Goal: Task Accomplishment & Management: Manage account settings

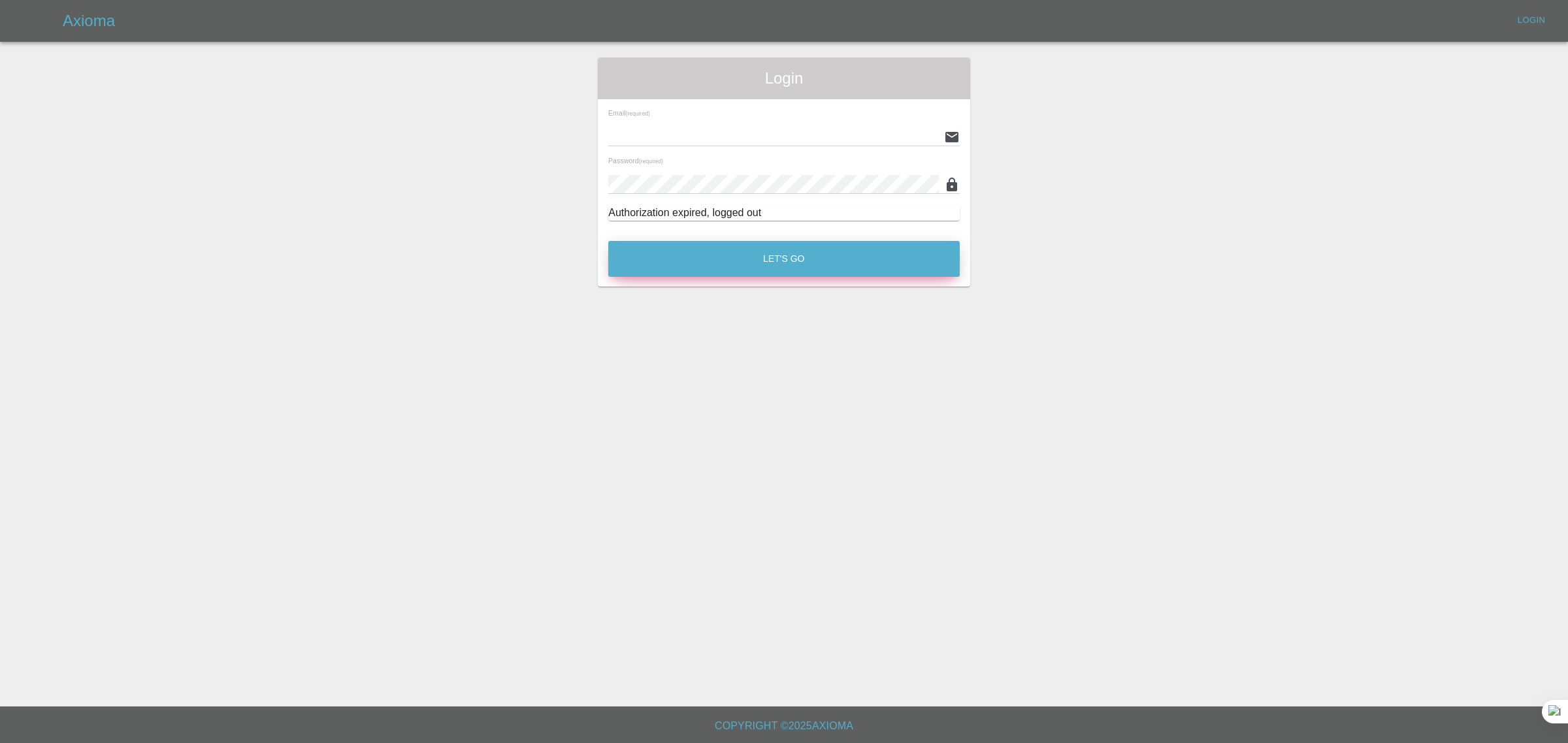
type input "bookkeeping@fifoaccounting.com"
click at [765, 269] on button "Let's Go" at bounding box center [784, 259] width 351 height 35
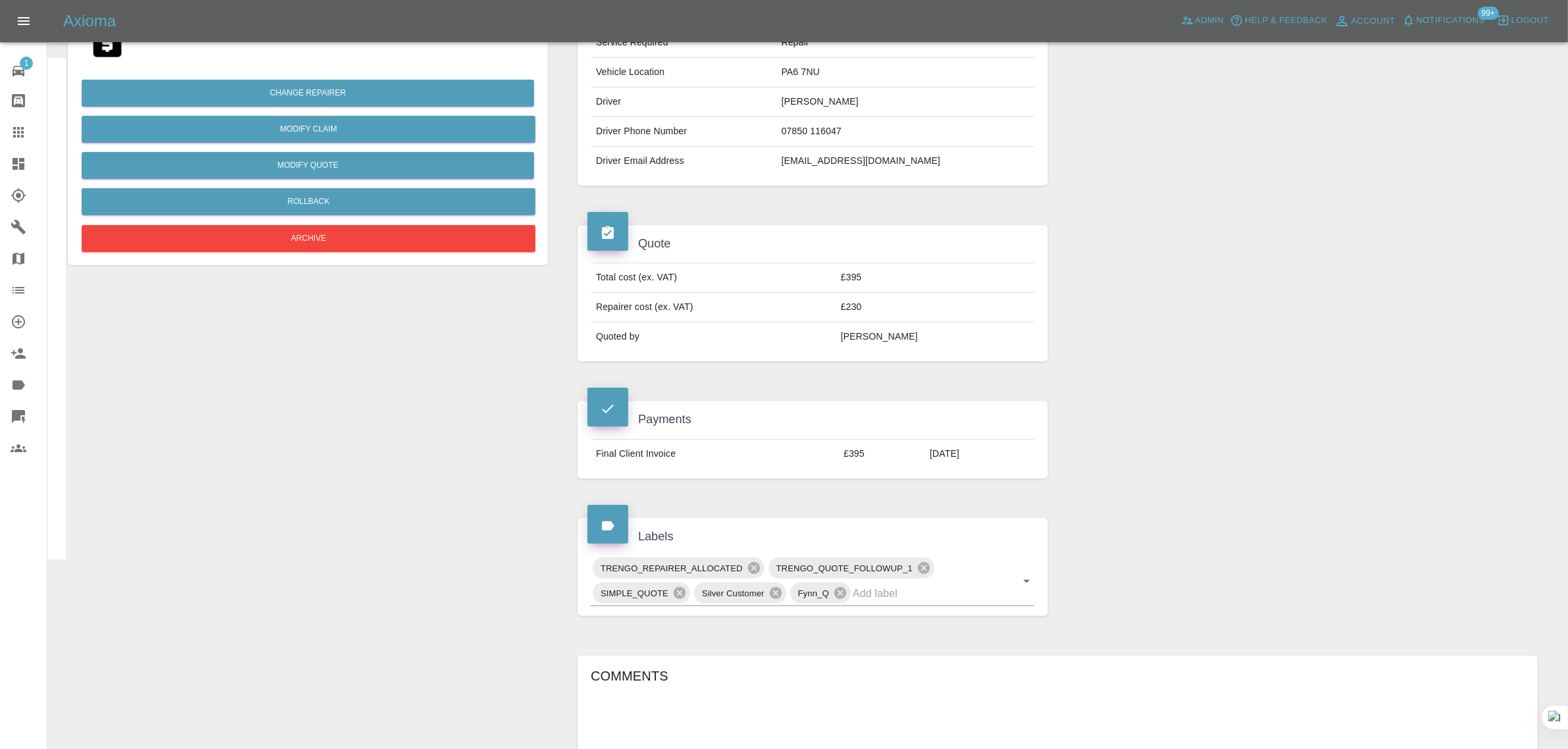
scroll to position [576, 0]
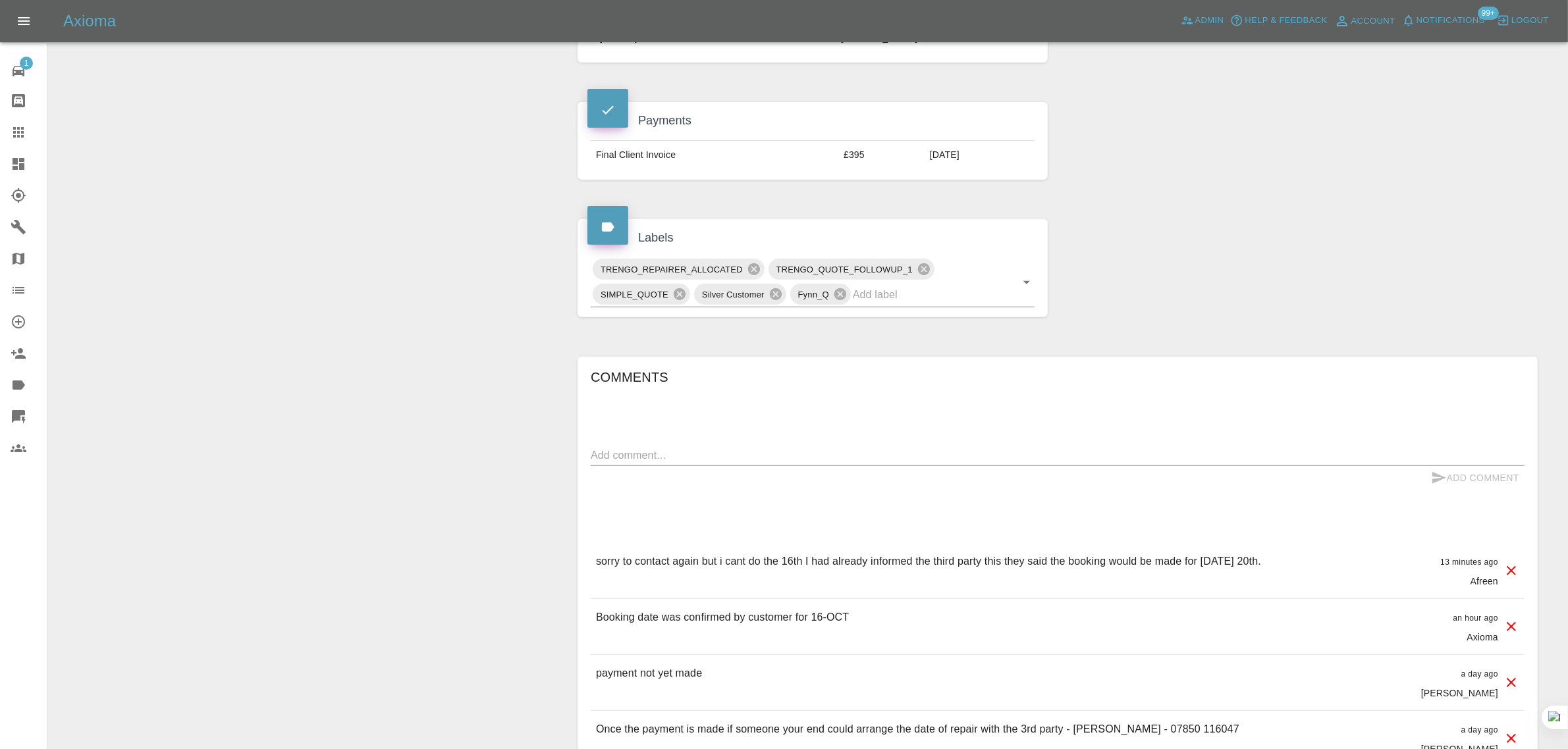
click at [713, 565] on p "sorry to contact again but i cant do the 16th I had already informed the third …" at bounding box center [928, 562] width 665 height 16
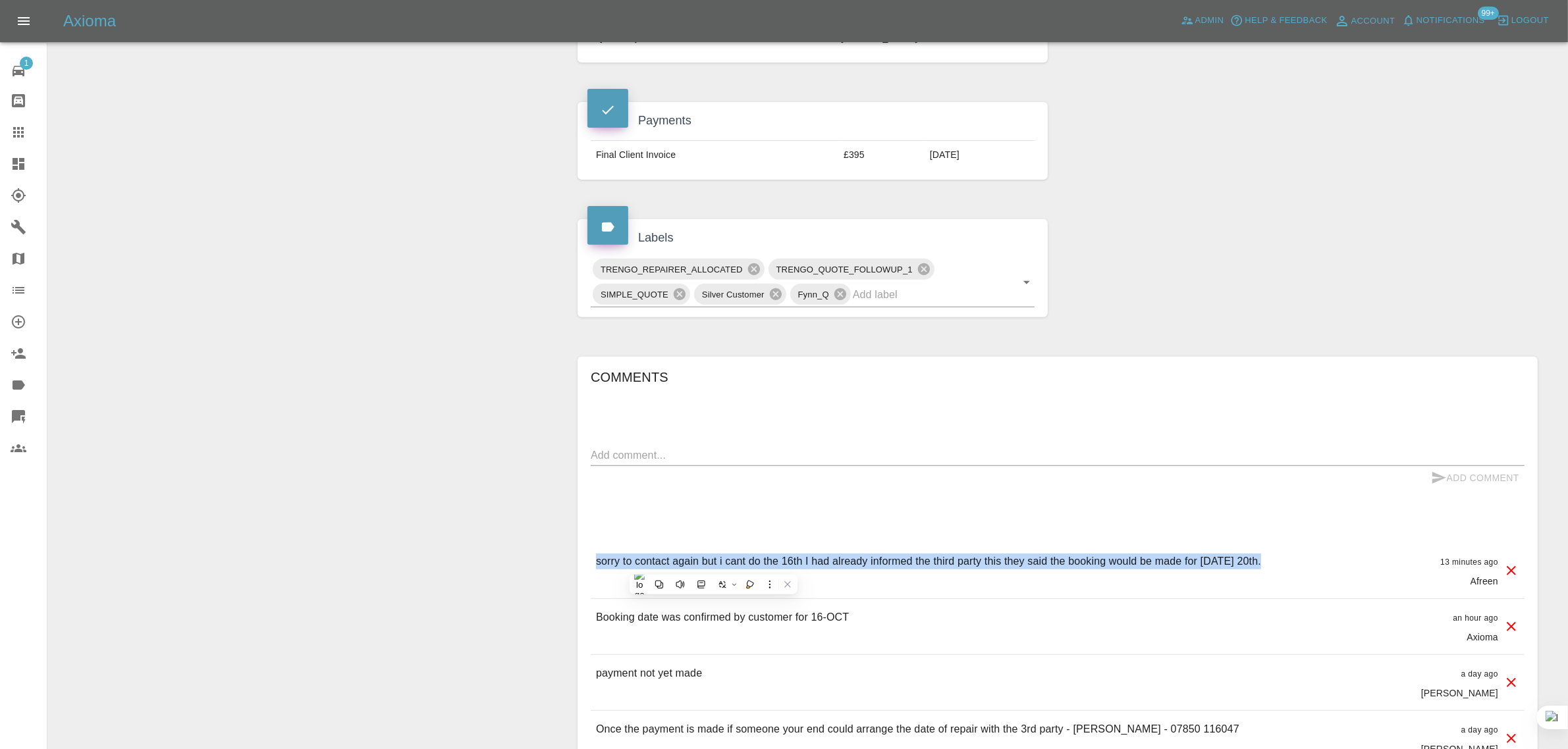
copy p "sorry to contact again but i cant do the 16th I had already informed the third …"
click at [8, 135] on link "Claims" at bounding box center [24, 133] width 47 height 32
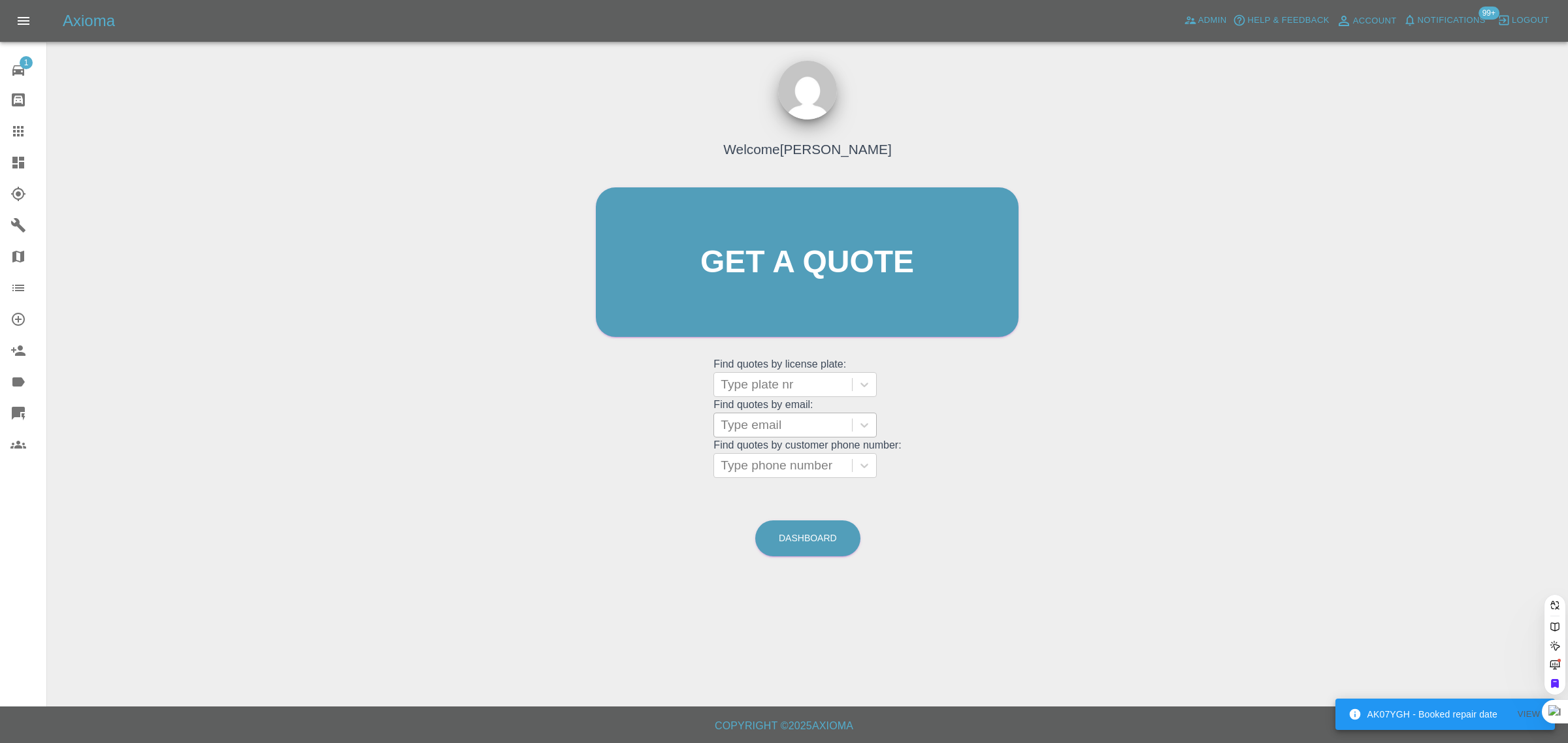
click at [796, 427] on div at bounding box center [784, 426] width 125 height 19
paste input "adbsurveying@btinternet.com"
type input "adbsurveying@btinternet.com"
click at [808, 448] on div "MX68MYY, Bidding" at bounding box center [795, 458] width 163 height 26
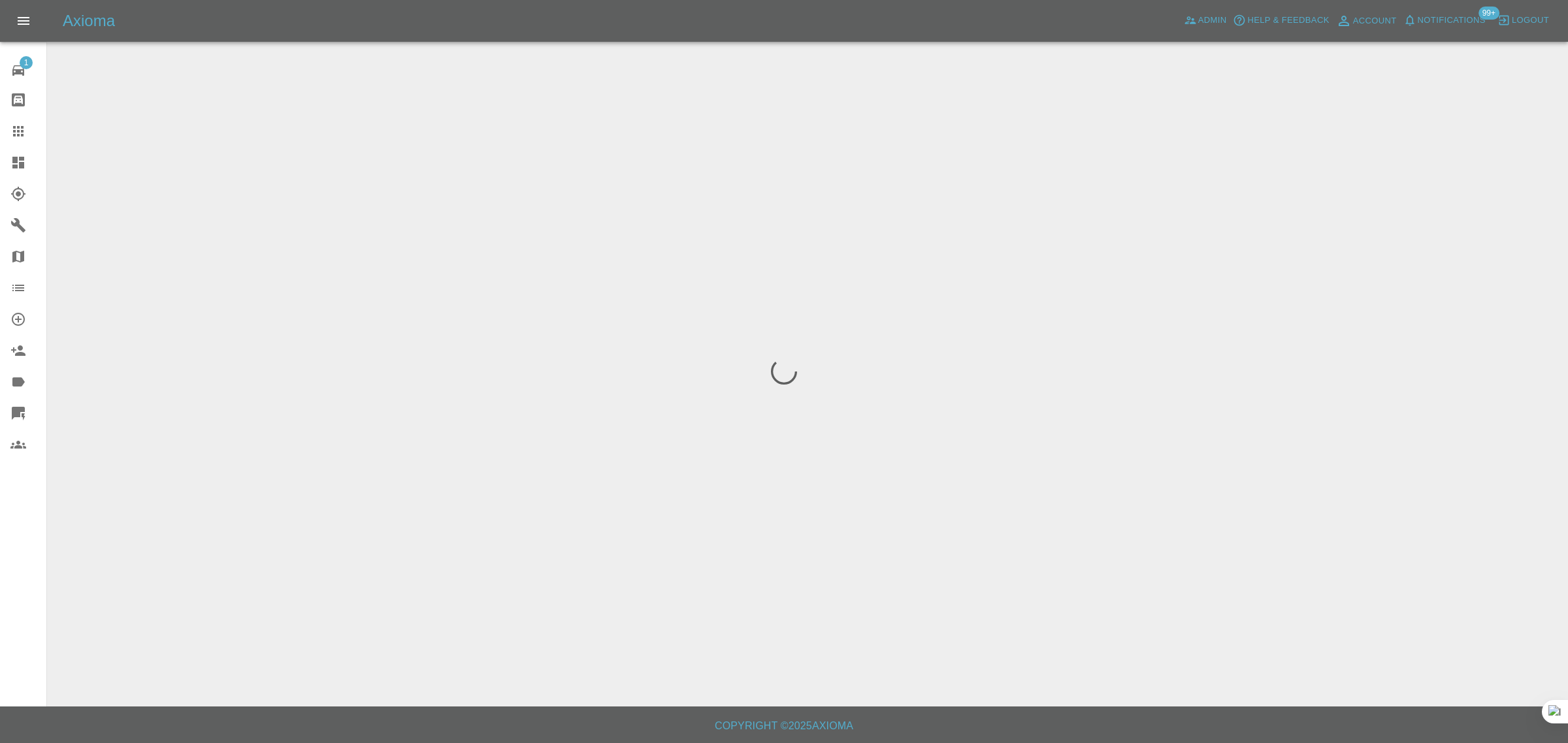
click at [8, 543] on div "1 Repair home Bodyshop home Claims Dashboard Explorer Garages Map Organization …" at bounding box center [23, 372] width 47 height 743
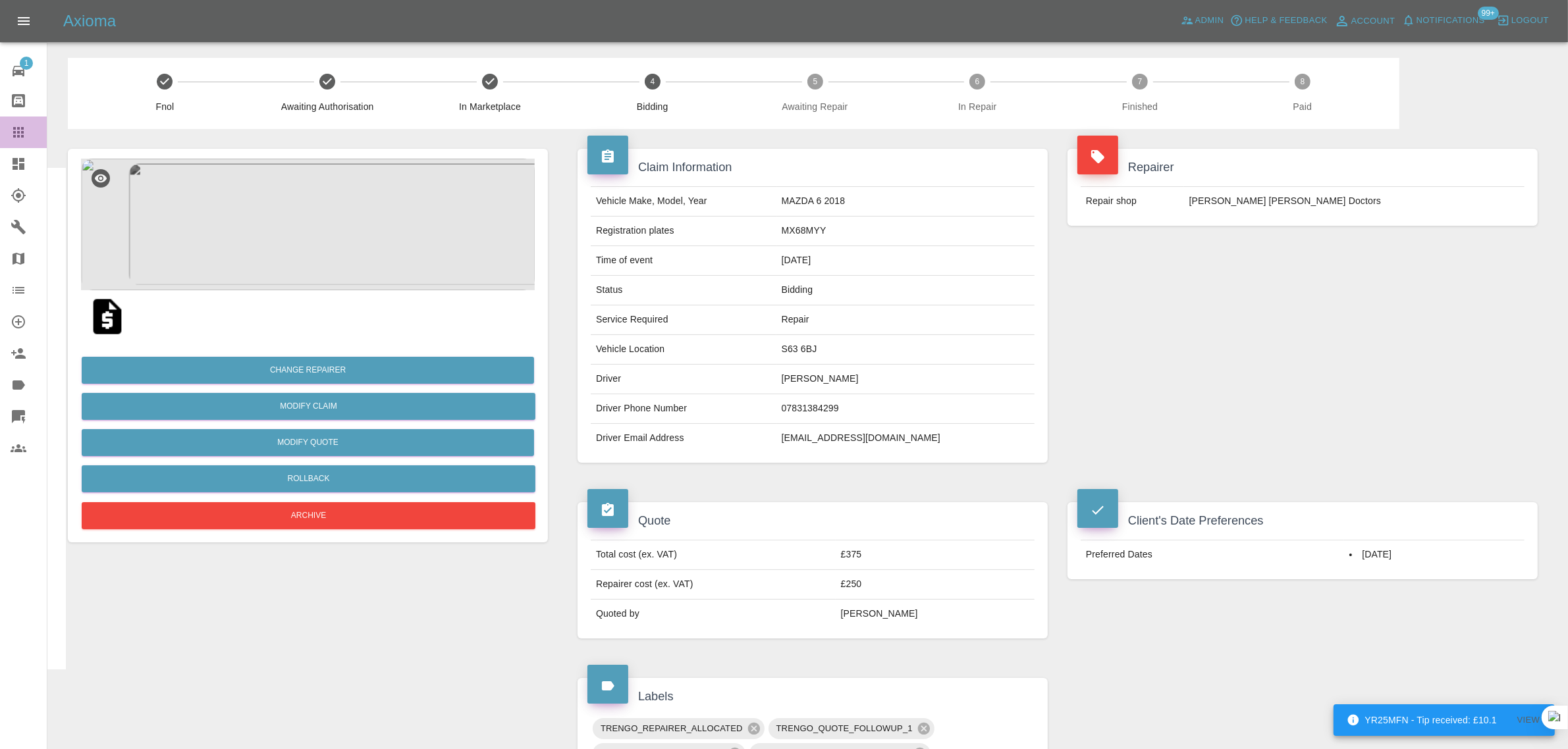
click at [22, 132] on icon at bounding box center [18, 132] width 10 height 10
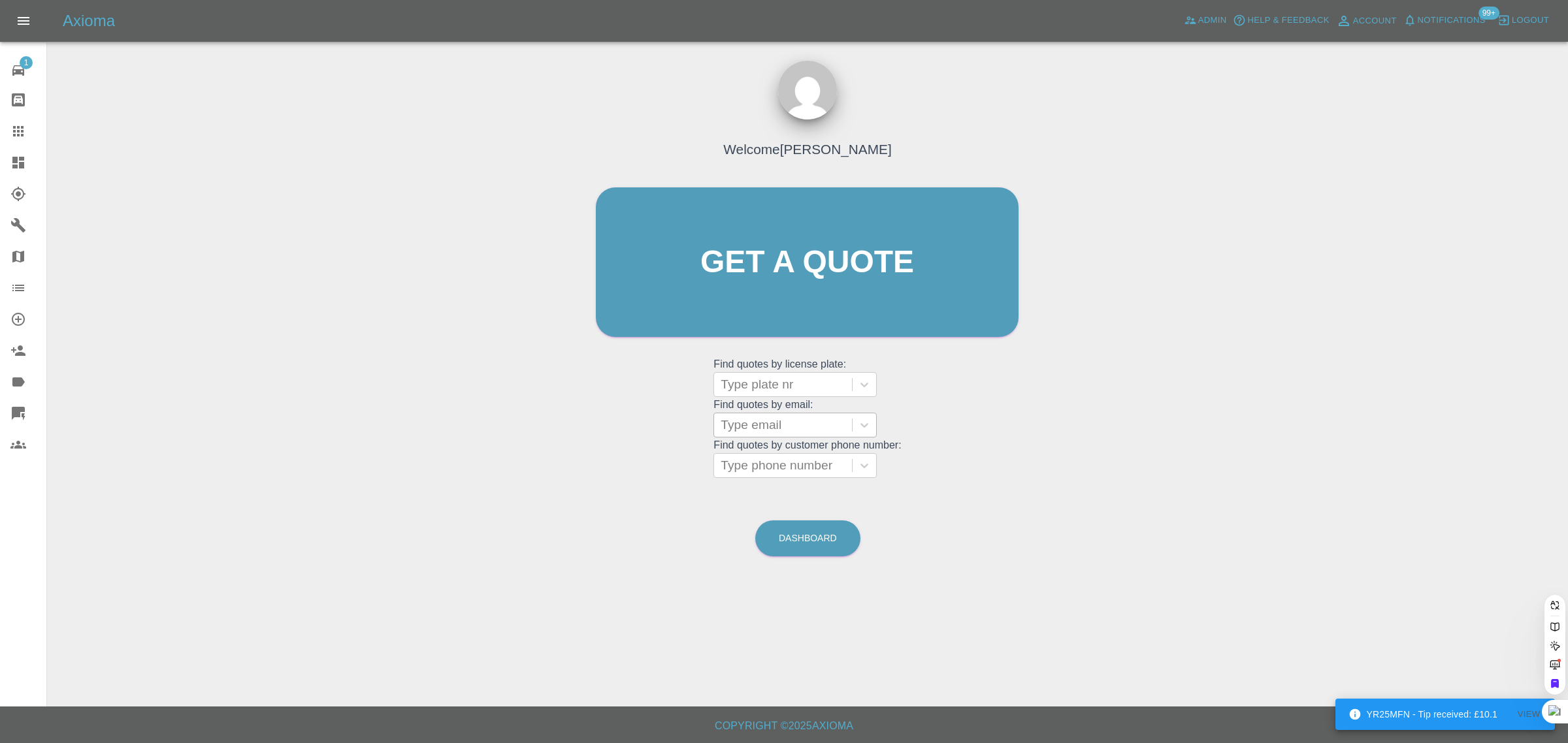
click at [814, 427] on div at bounding box center [784, 426] width 125 height 19
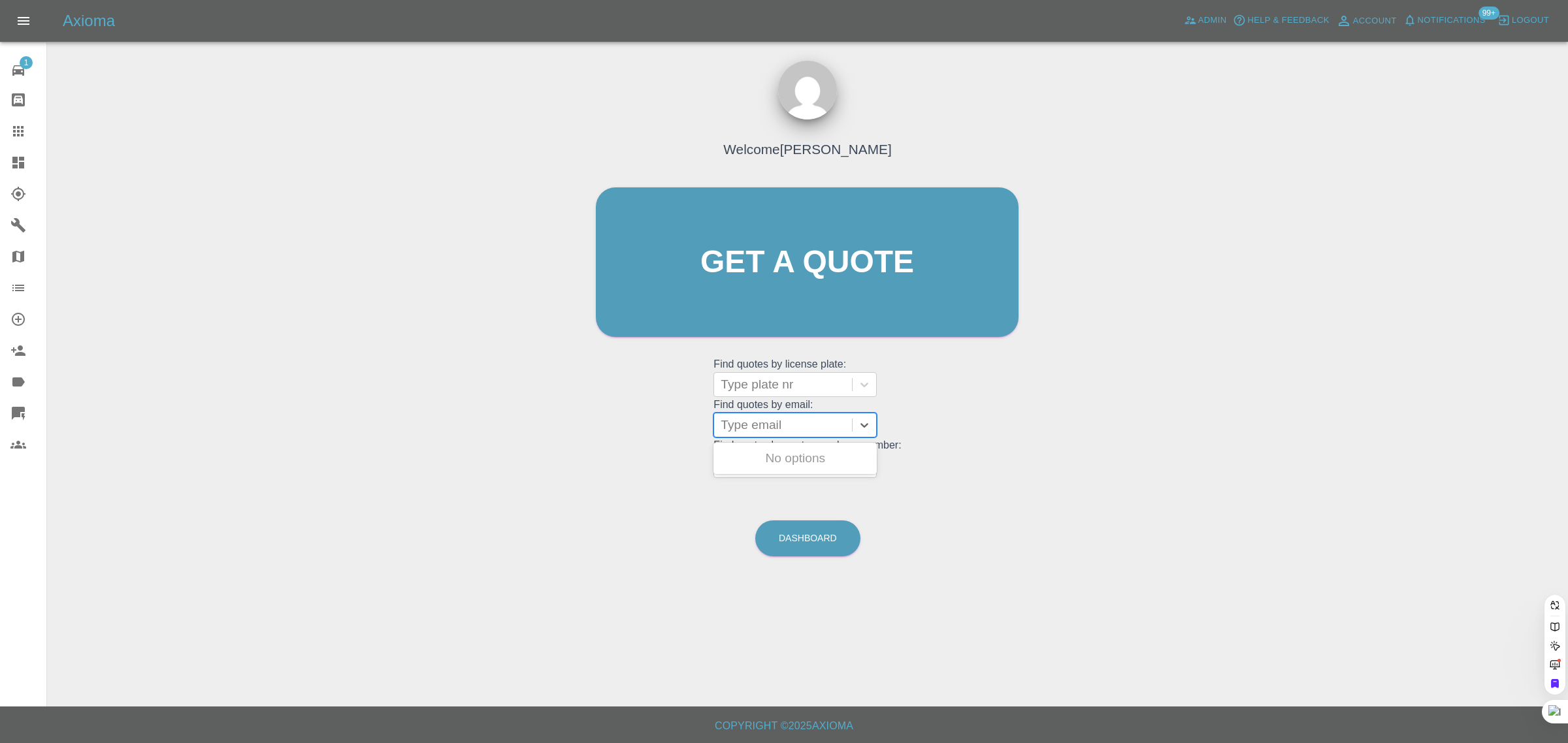
paste input "stephenedwards61@hotmail.com"
type input "stephenedwards61@hotmail.com"
click at [806, 452] on div "LV71 ZBU, Awaiting Repair" at bounding box center [795, 466] width 163 height 42
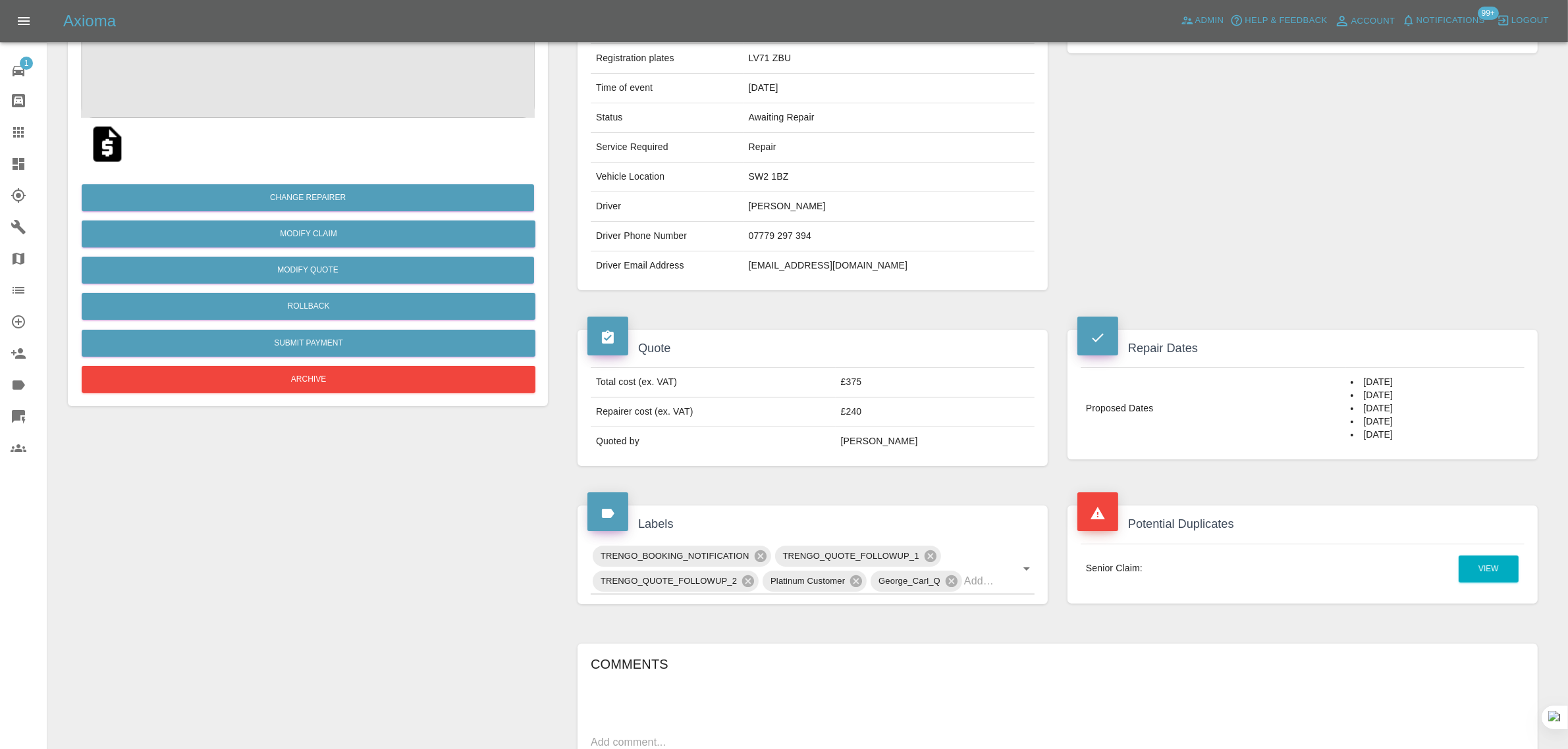
scroll to position [167, 0]
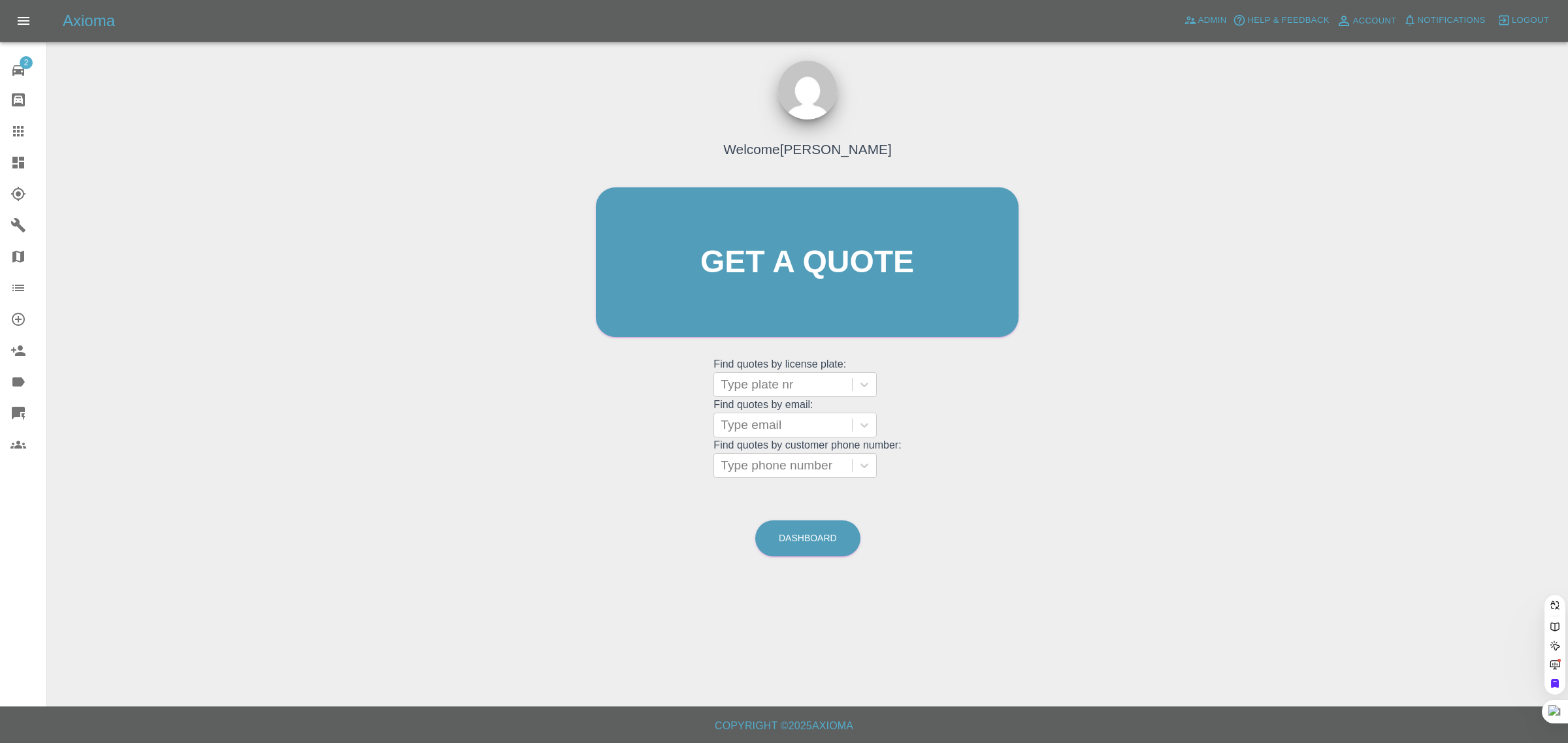
click at [763, 422] on div at bounding box center [784, 426] width 125 height 19
paste input "[EMAIL_ADDRESS][DOMAIN_NAME]"
type input "[EMAIL_ADDRESS][DOMAIN_NAME]"
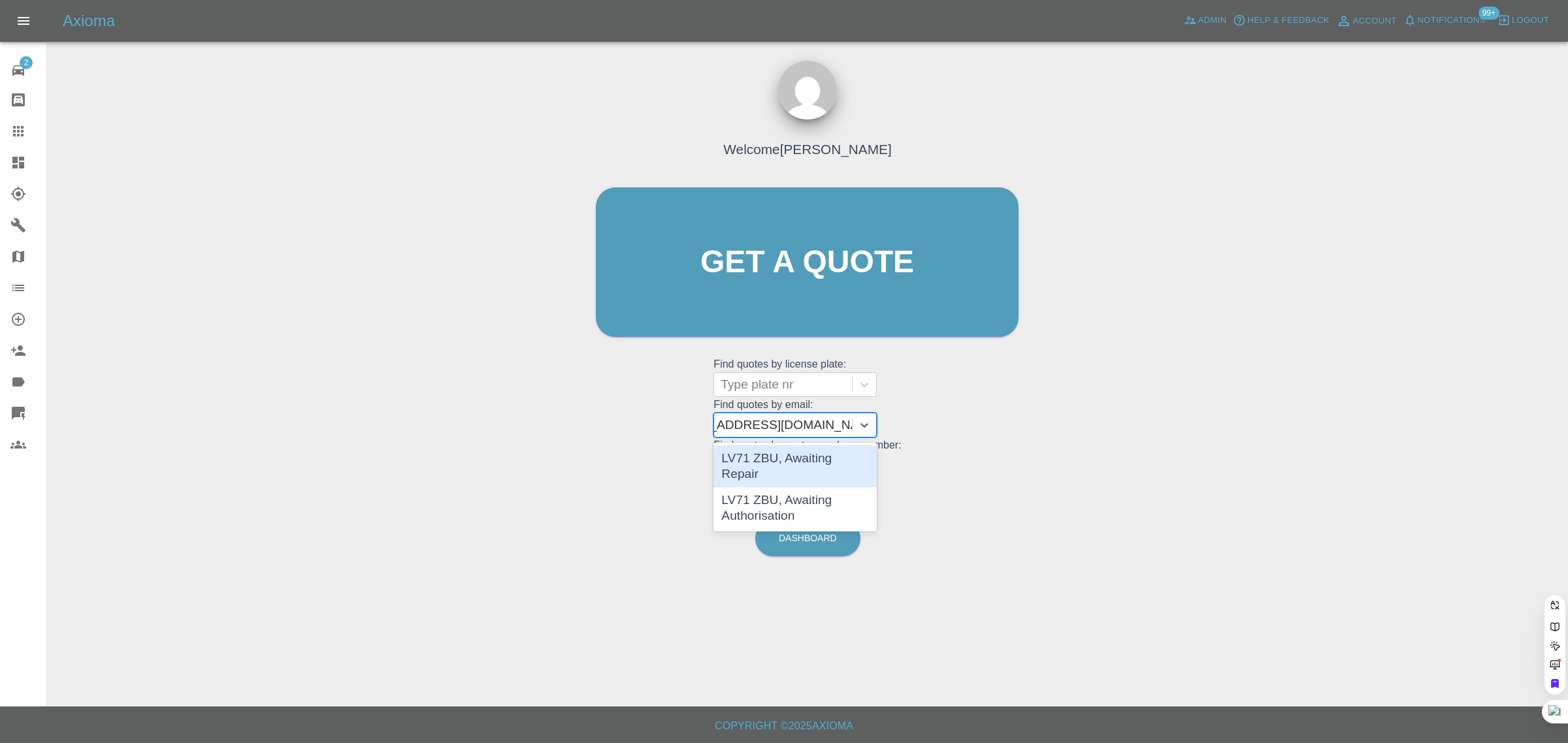
click at [781, 491] on div "LV71 ZBU, Awaiting Authorisation" at bounding box center [795, 508] width 163 height 42
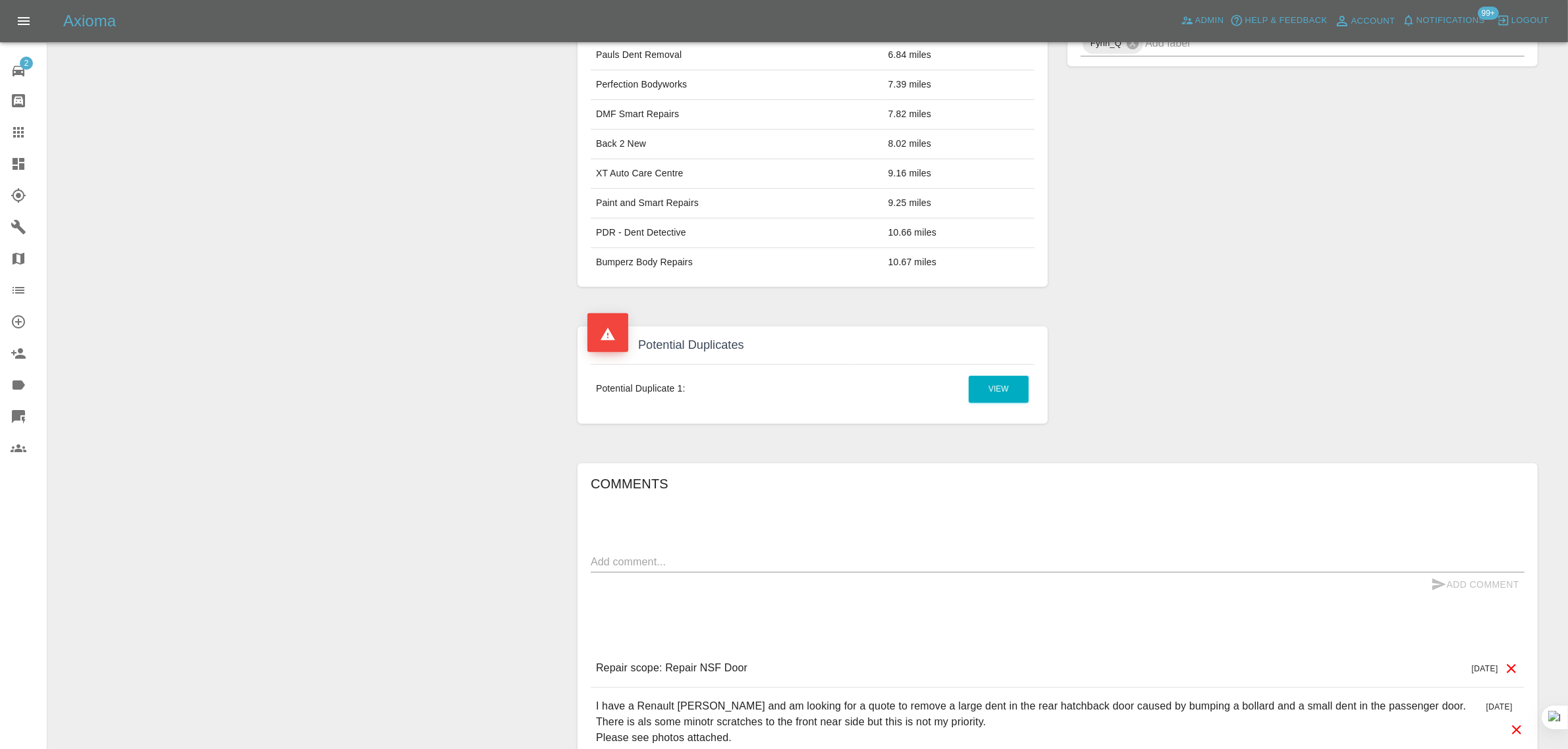
scroll to position [878, 0]
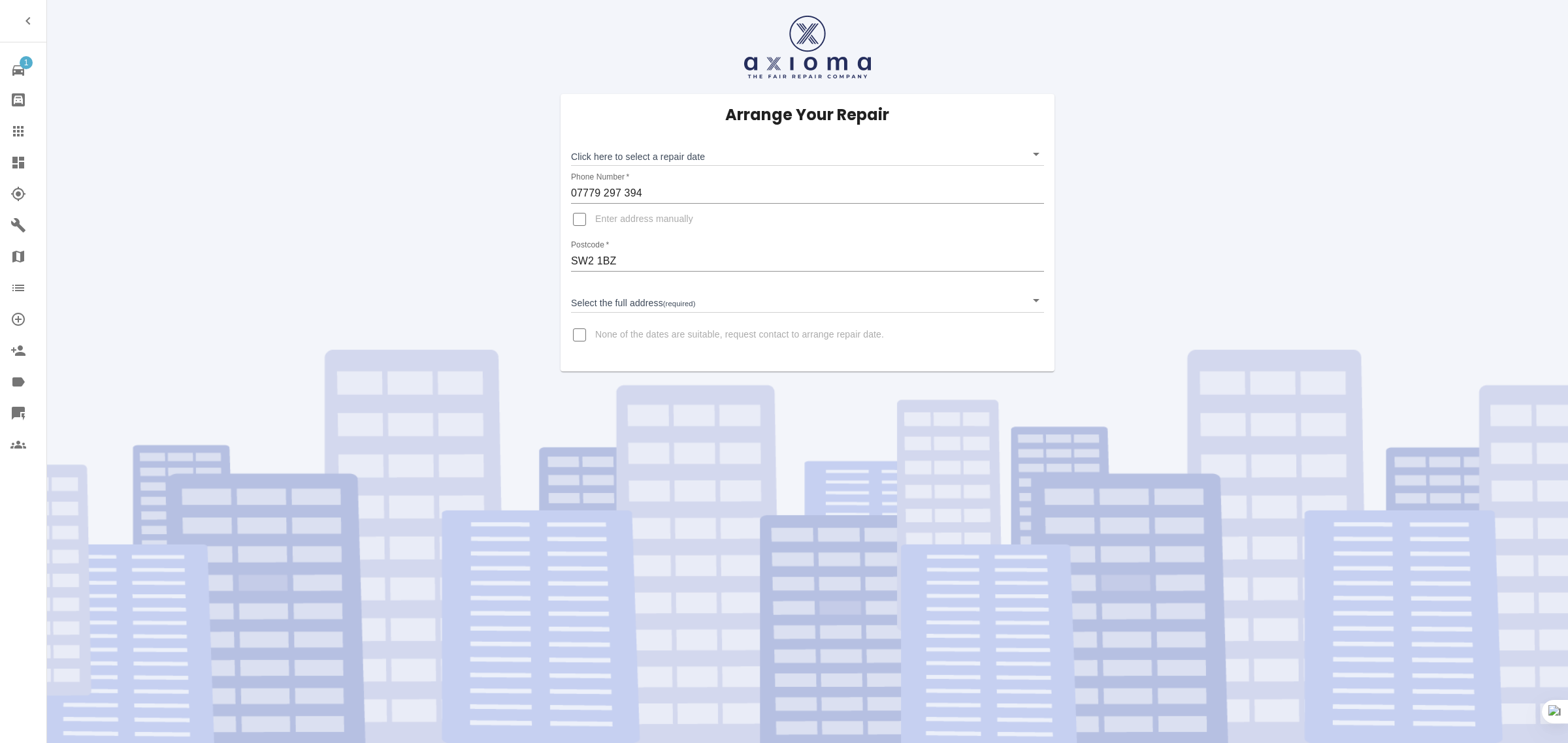
click at [24, 130] on icon at bounding box center [18, 131] width 16 height 16
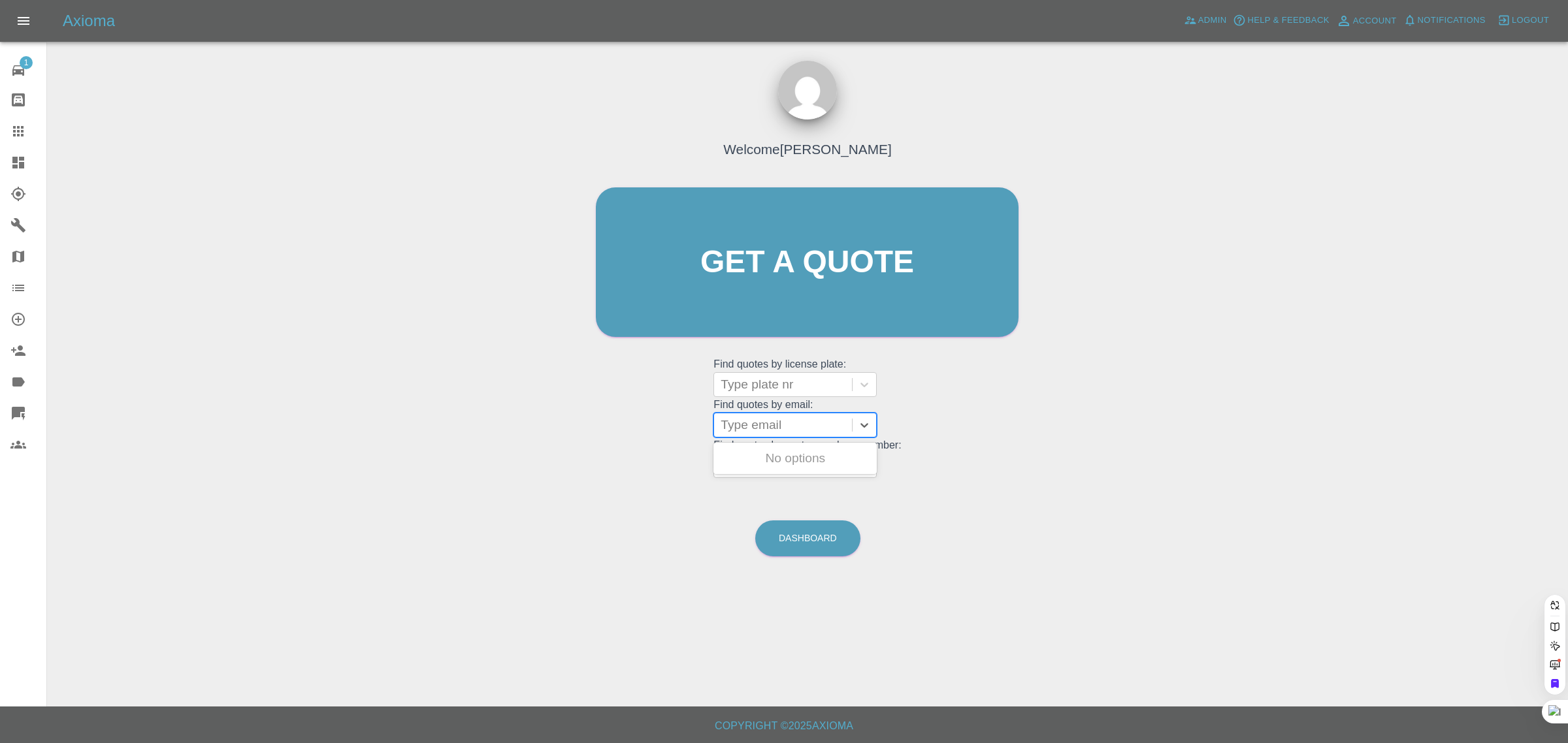
click at [781, 432] on div at bounding box center [784, 426] width 125 height 19
paste input "[EMAIL_ADDRESS][DOMAIN_NAME]"
type input "[EMAIL_ADDRESS][DOMAIN_NAME]"
click at [776, 457] on div "CV71KRK, Finished" at bounding box center [795, 458] width 163 height 26
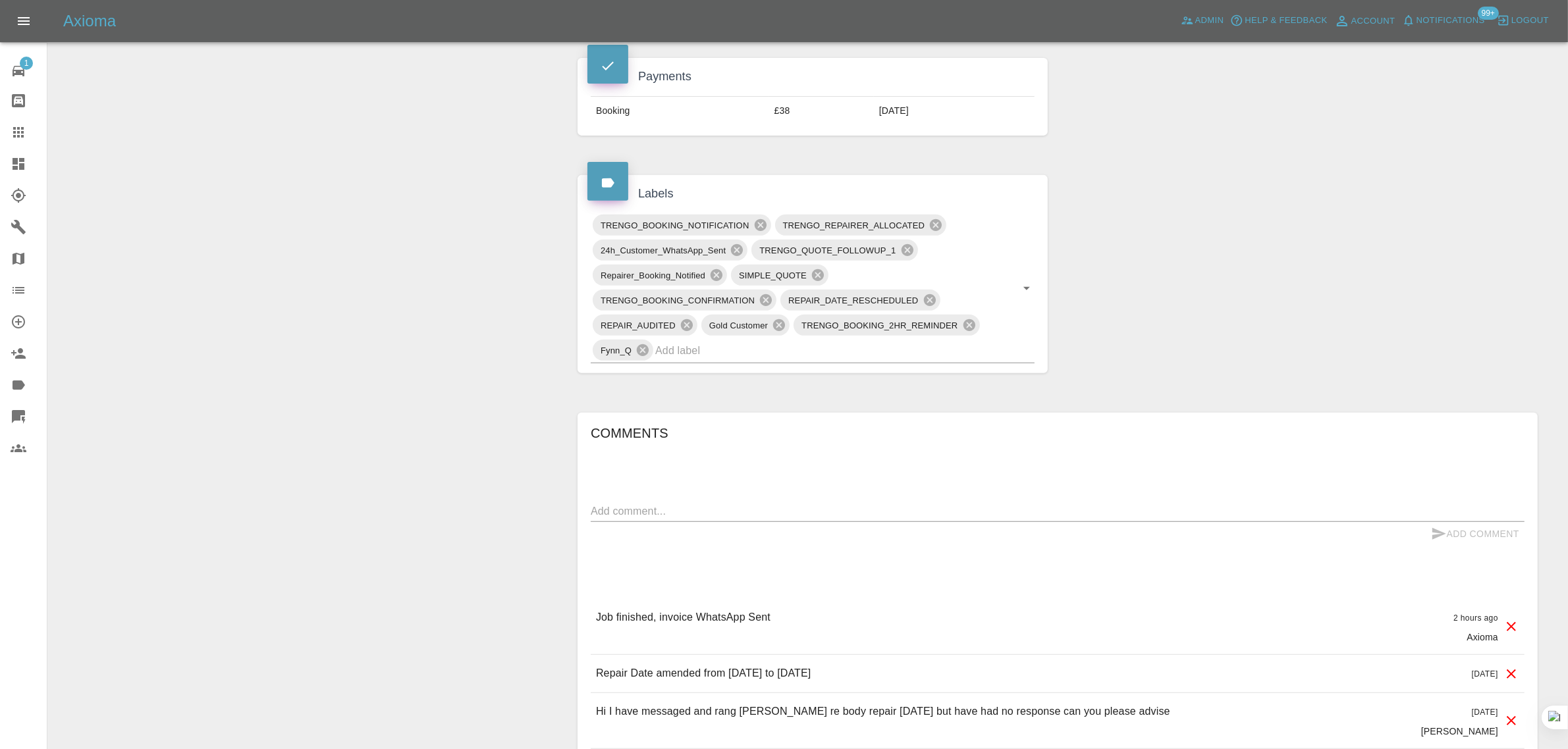
scroll to position [659, 0]
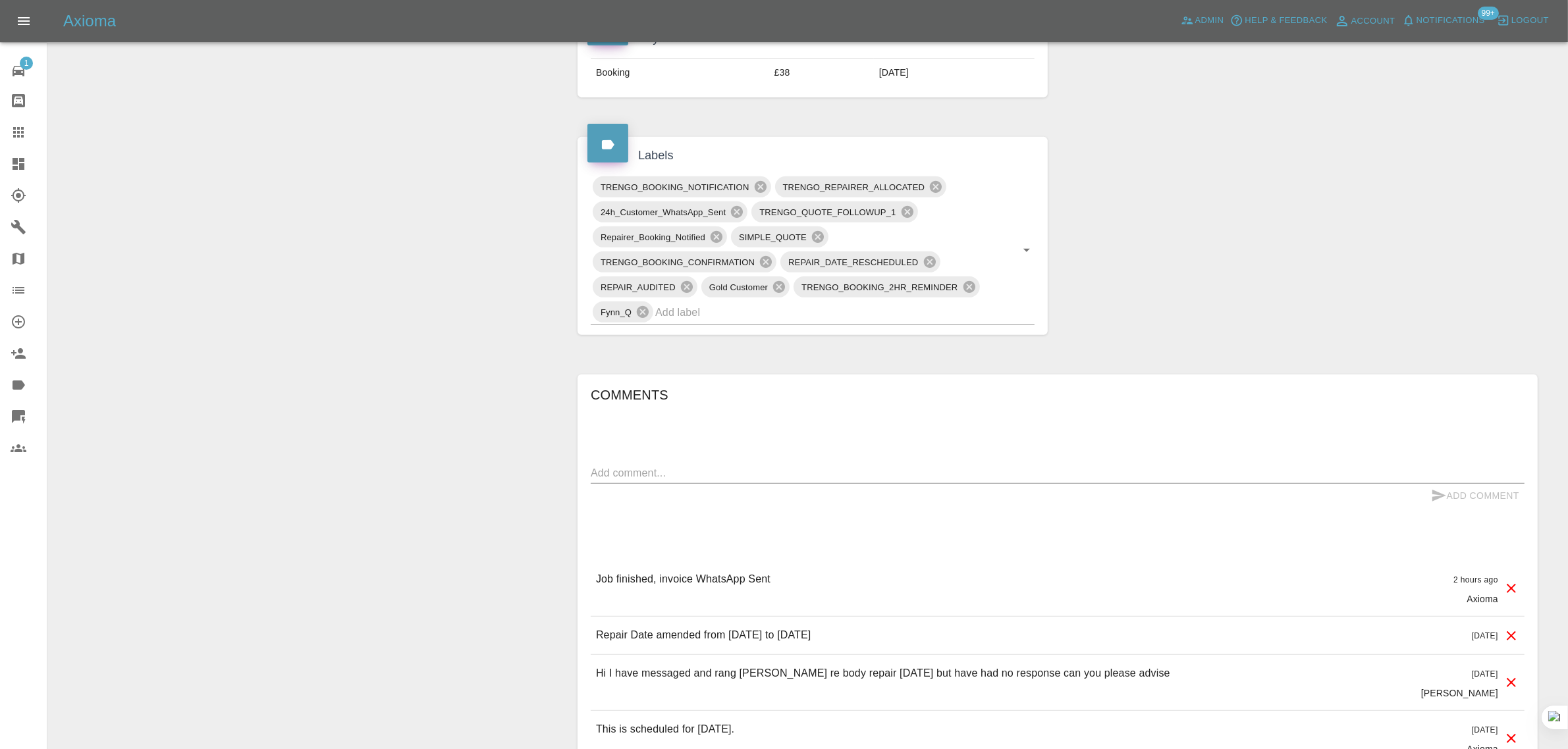
click at [916, 478] on textarea at bounding box center [1058, 473] width 934 height 15
paste textarea "Nathan has carried out a very professional repair to my car but we have noticed…"
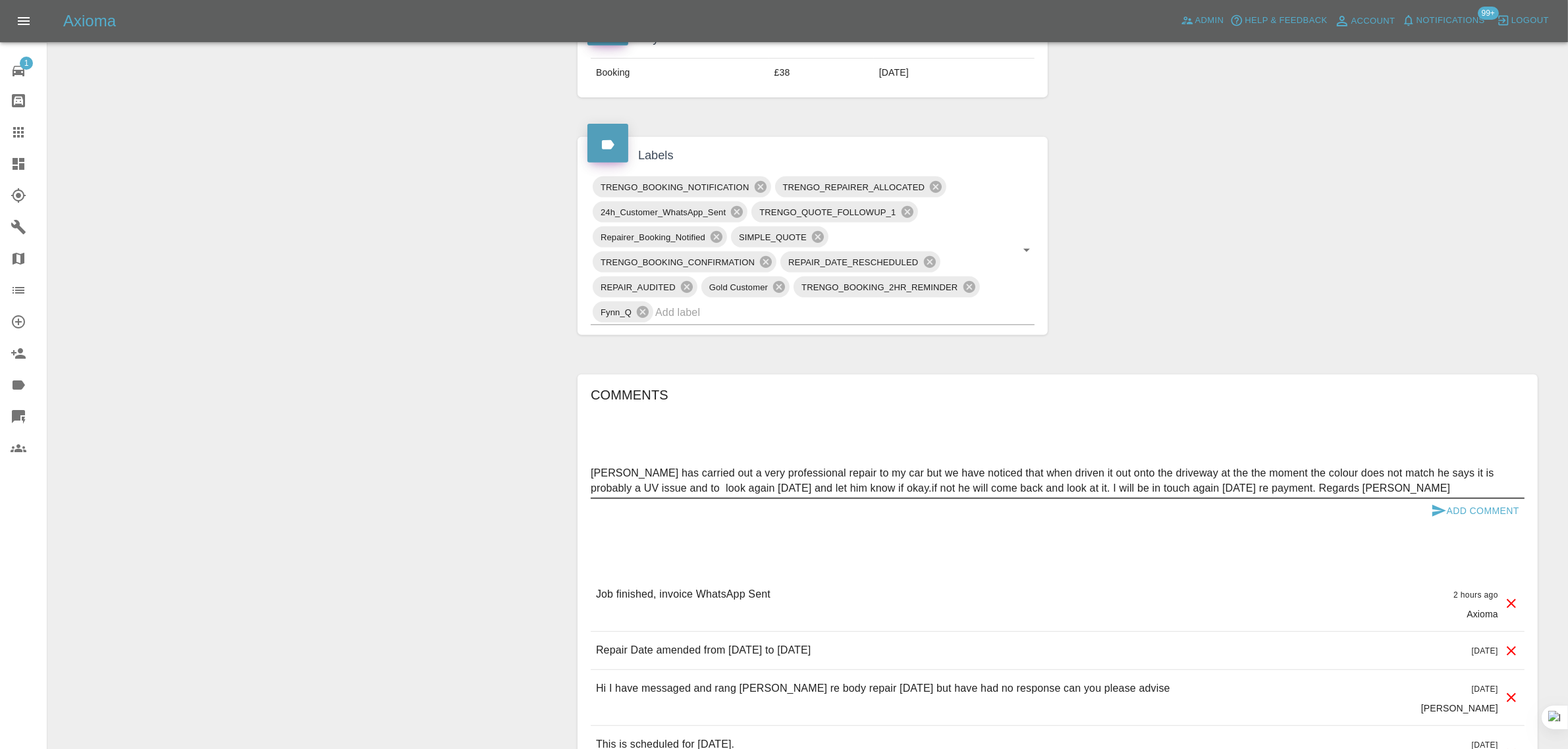
type textarea "Nathan has carried out a very professional repair to my car but we have noticed…"
click at [1473, 515] on button "Add Comment" at bounding box center [1475, 511] width 99 height 24
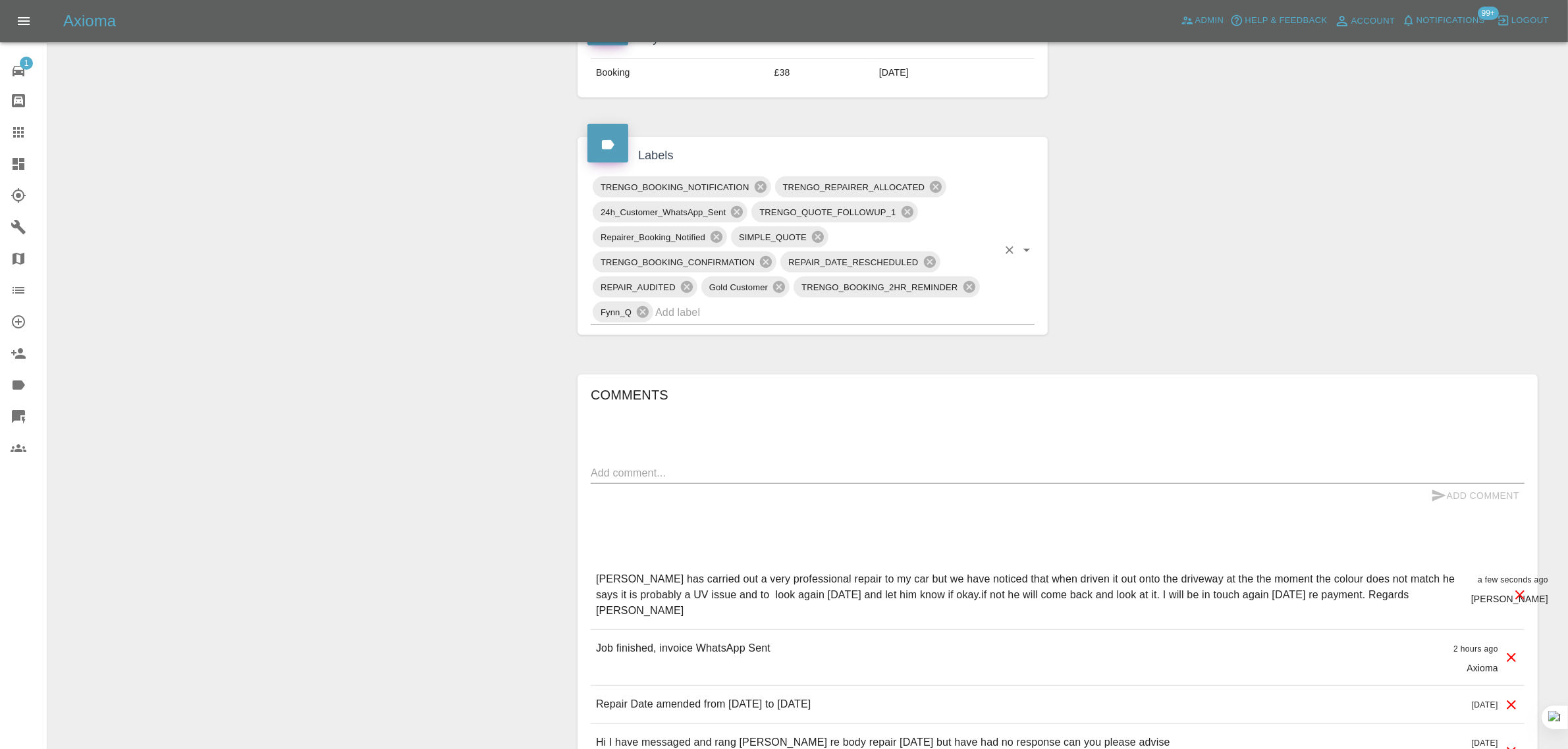
click at [716, 318] on input "text" at bounding box center [826, 312] width 343 height 21
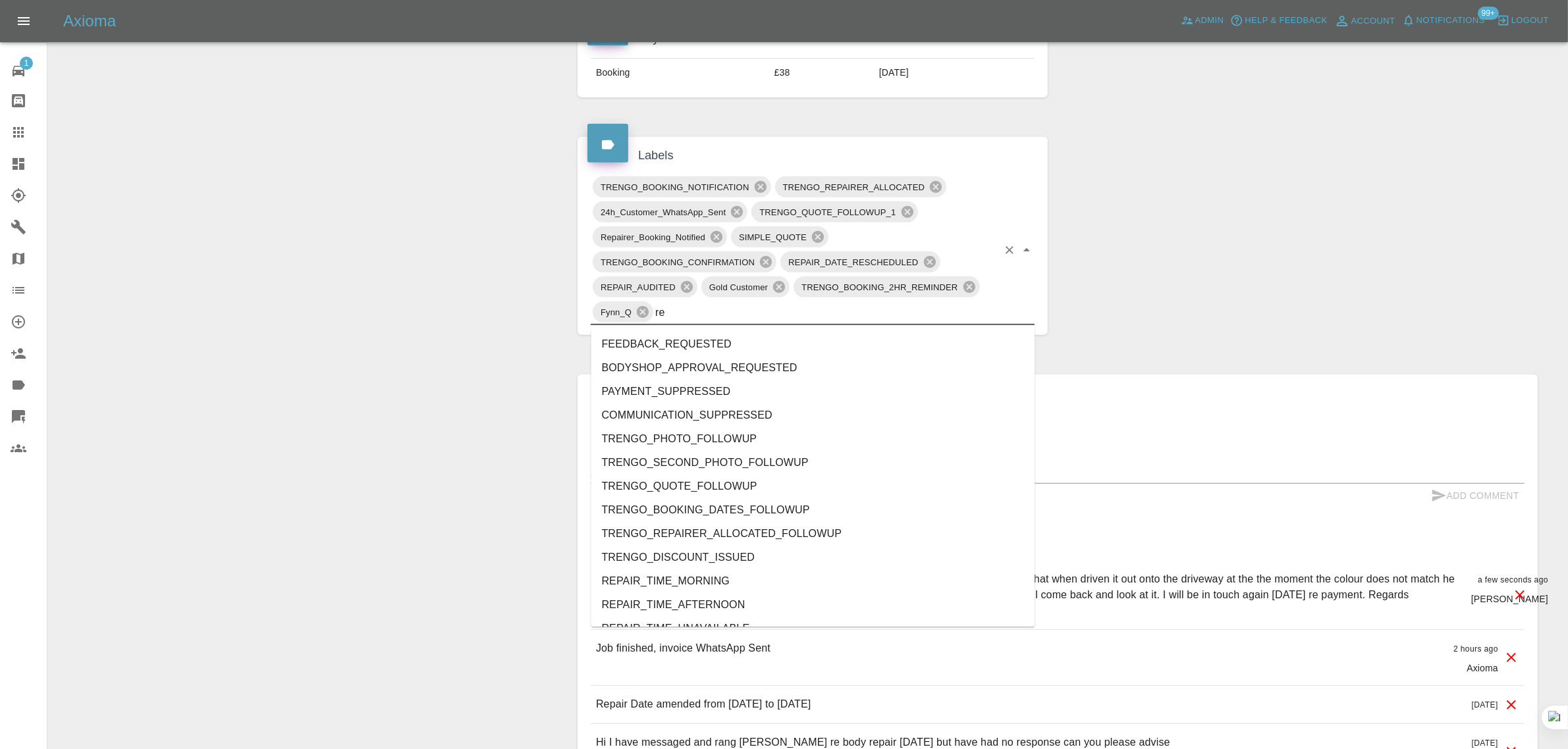
type input "rec"
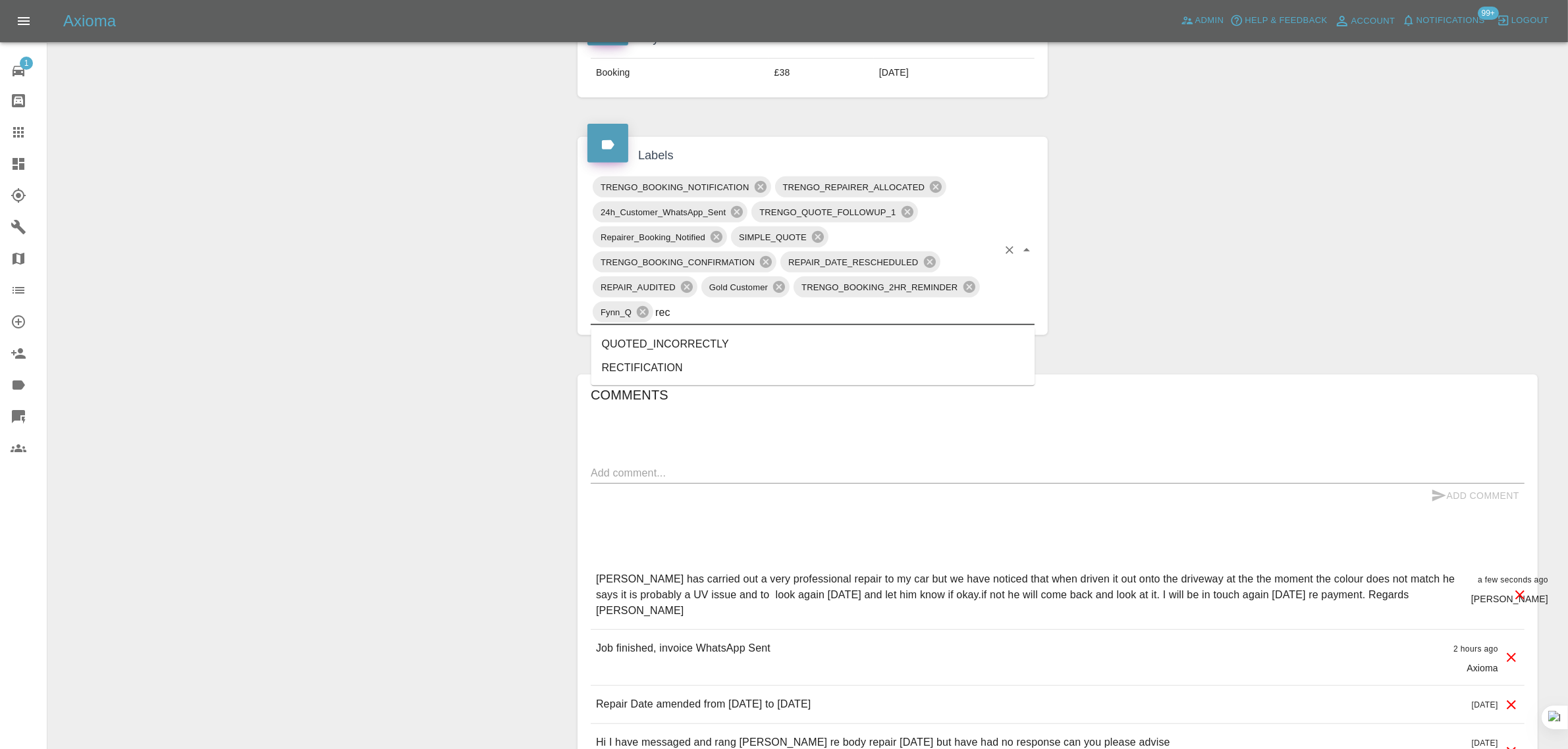
click at [654, 358] on li "RECTIFICATION" at bounding box center [813, 368] width 444 height 24
click at [410, 432] on div "Change Repairer Modify Claim Modify Quote Override Repair Date Request Feedback…" at bounding box center [308, 233] width 500 height 1527
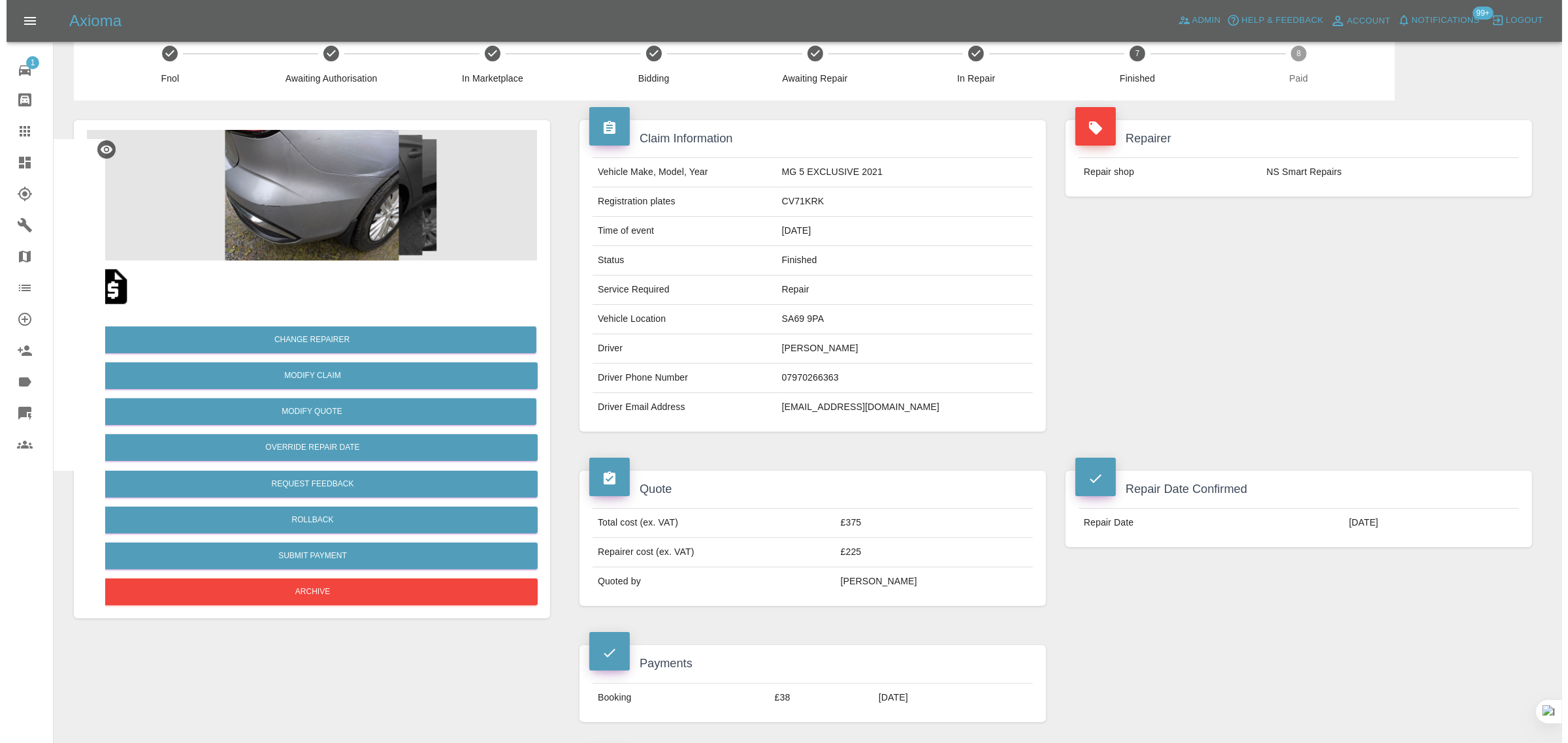
scroll to position [0, 0]
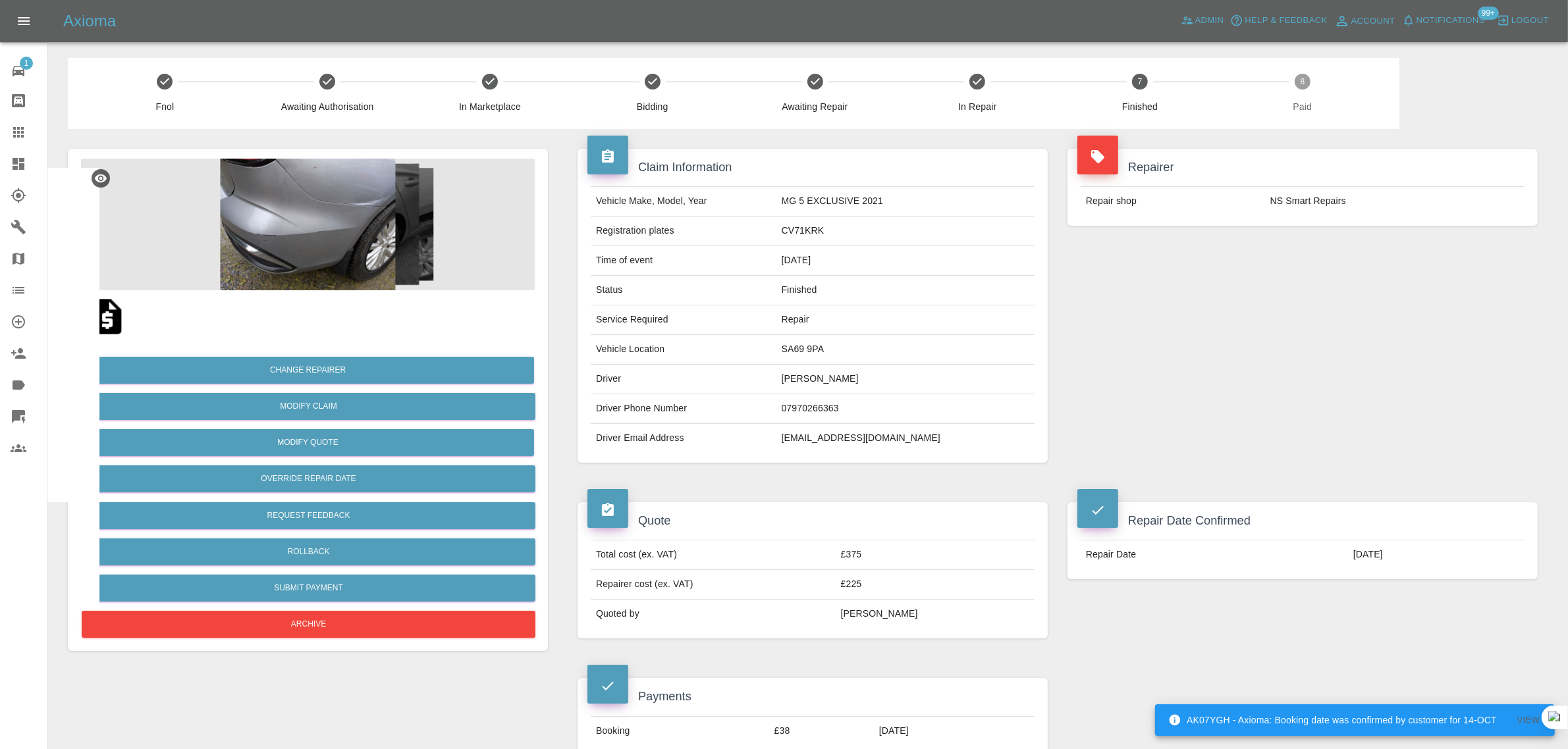
click at [15, 127] on icon at bounding box center [18, 132] width 10 height 10
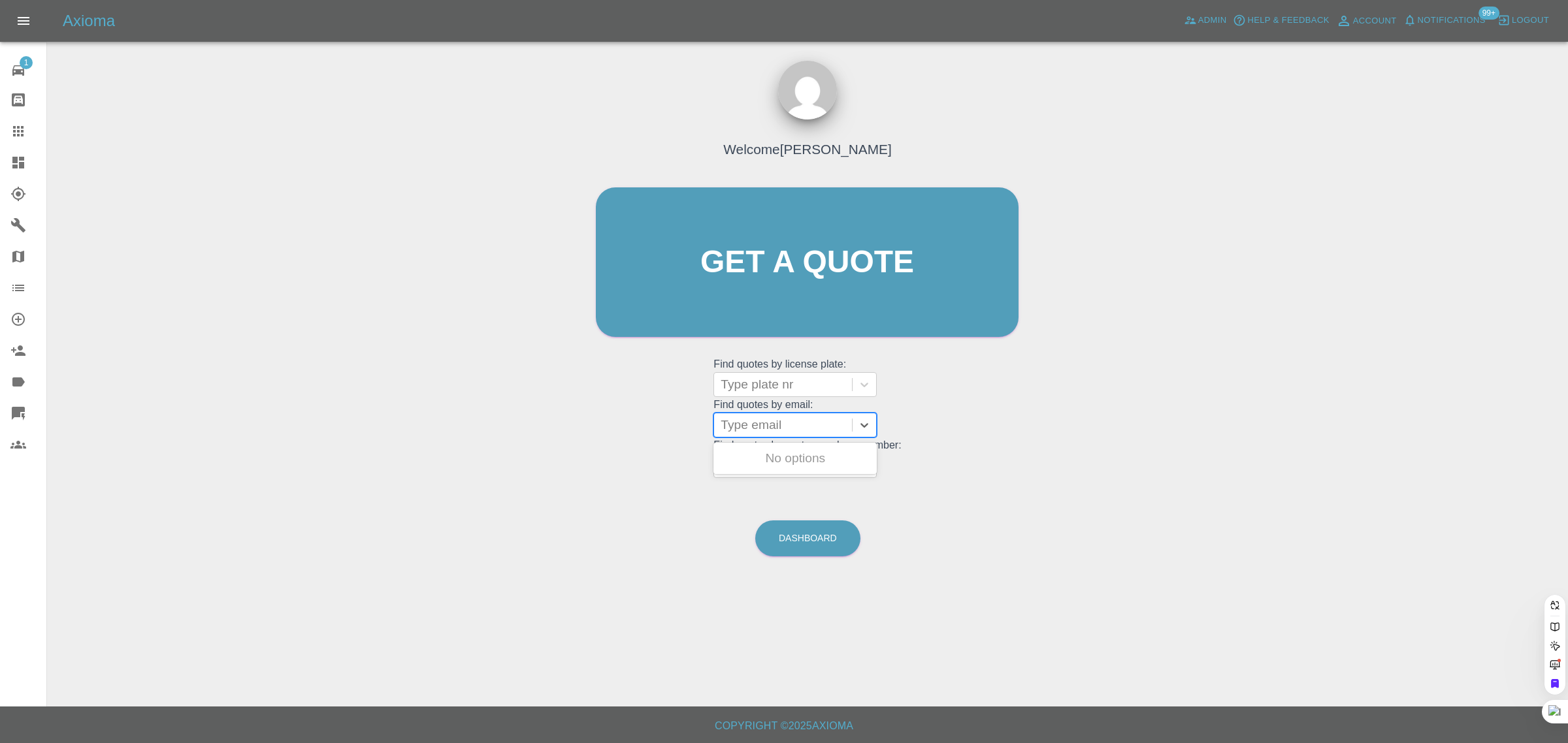
click at [766, 419] on div at bounding box center [784, 426] width 125 height 19
paste input "leonfielding@hotmail.co.uk"
type input "leonfielding@hotmail.co.uk"
click at [779, 467] on div "YR25MFN, Paid" at bounding box center [795, 458] width 163 height 26
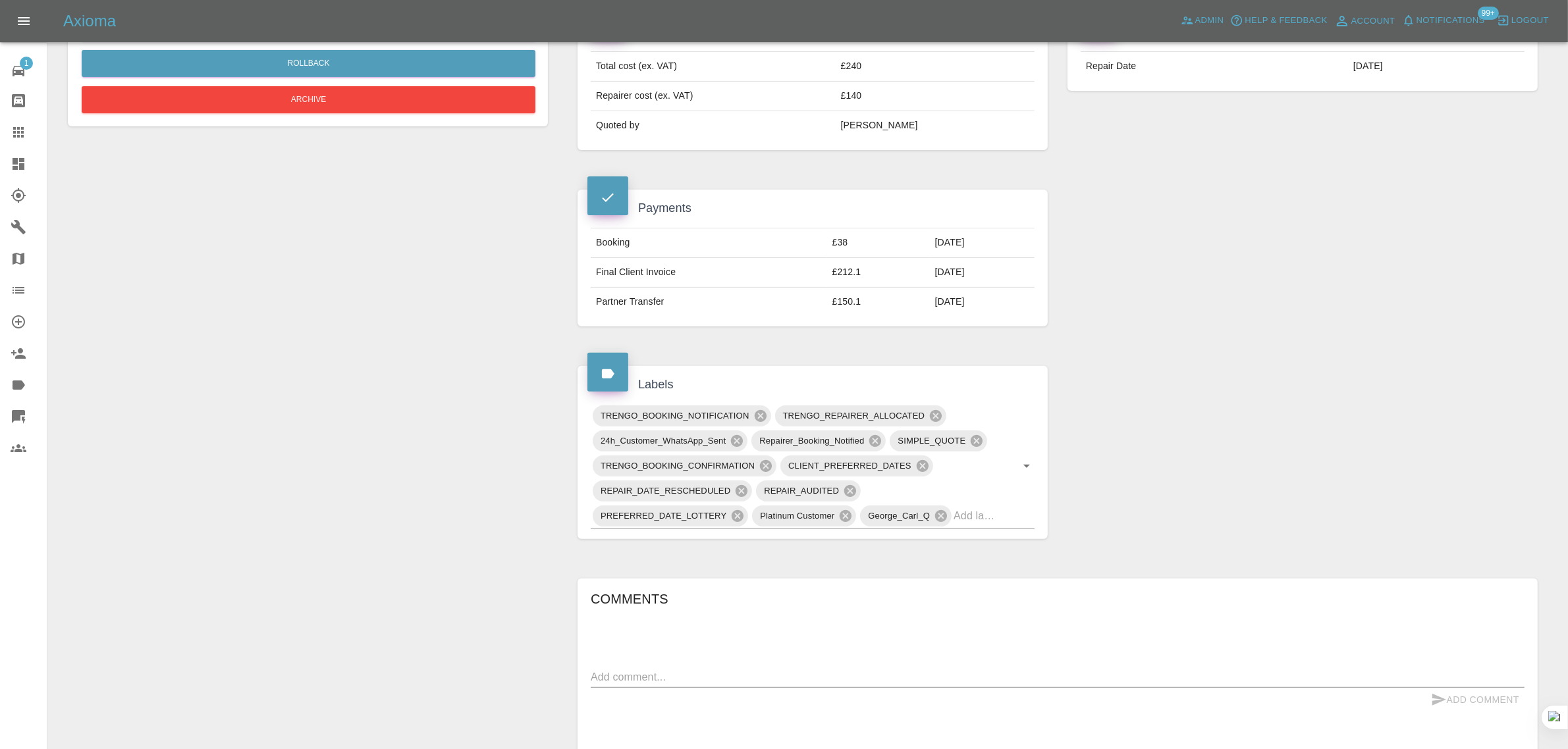
scroll to position [165, 0]
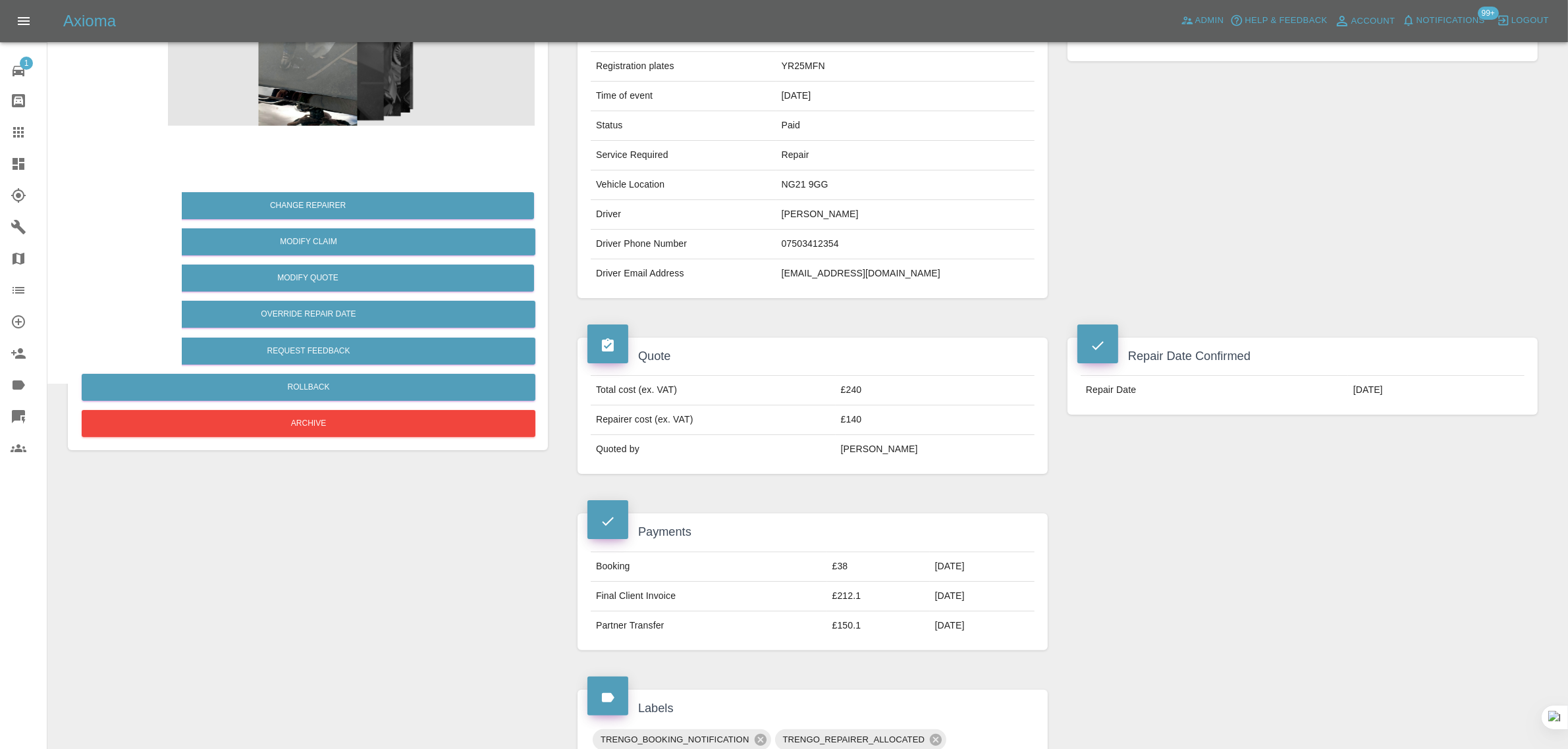
click at [24, 134] on icon at bounding box center [18, 132] width 16 height 16
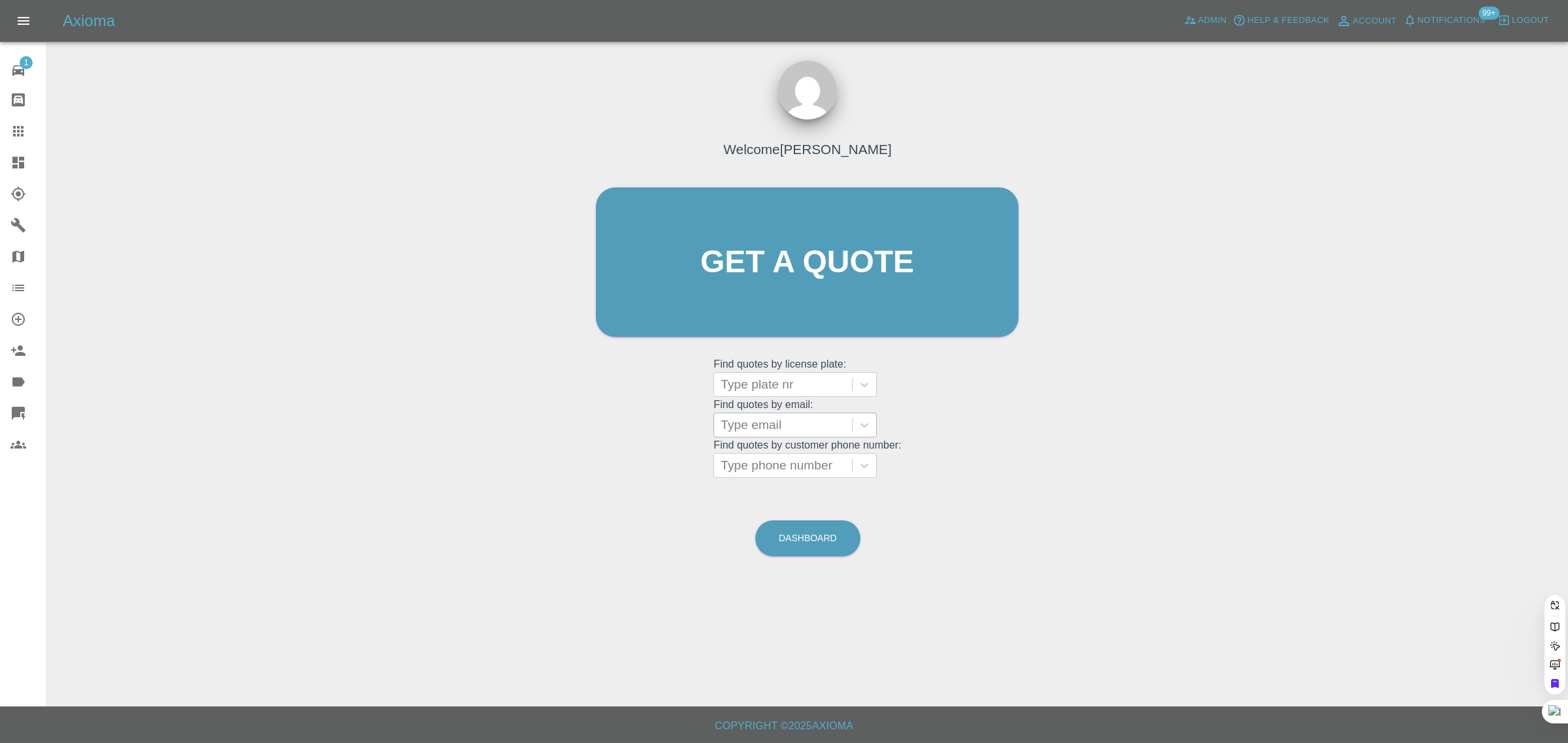
click at [765, 431] on div at bounding box center [784, 426] width 125 height 19
paste input "rossbarbour2@outlook.com"
type input "rossbarbour2@outlook.com"
click at [772, 468] on div "DW25RUH, Bidding" at bounding box center [795, 458] width 163 height 26
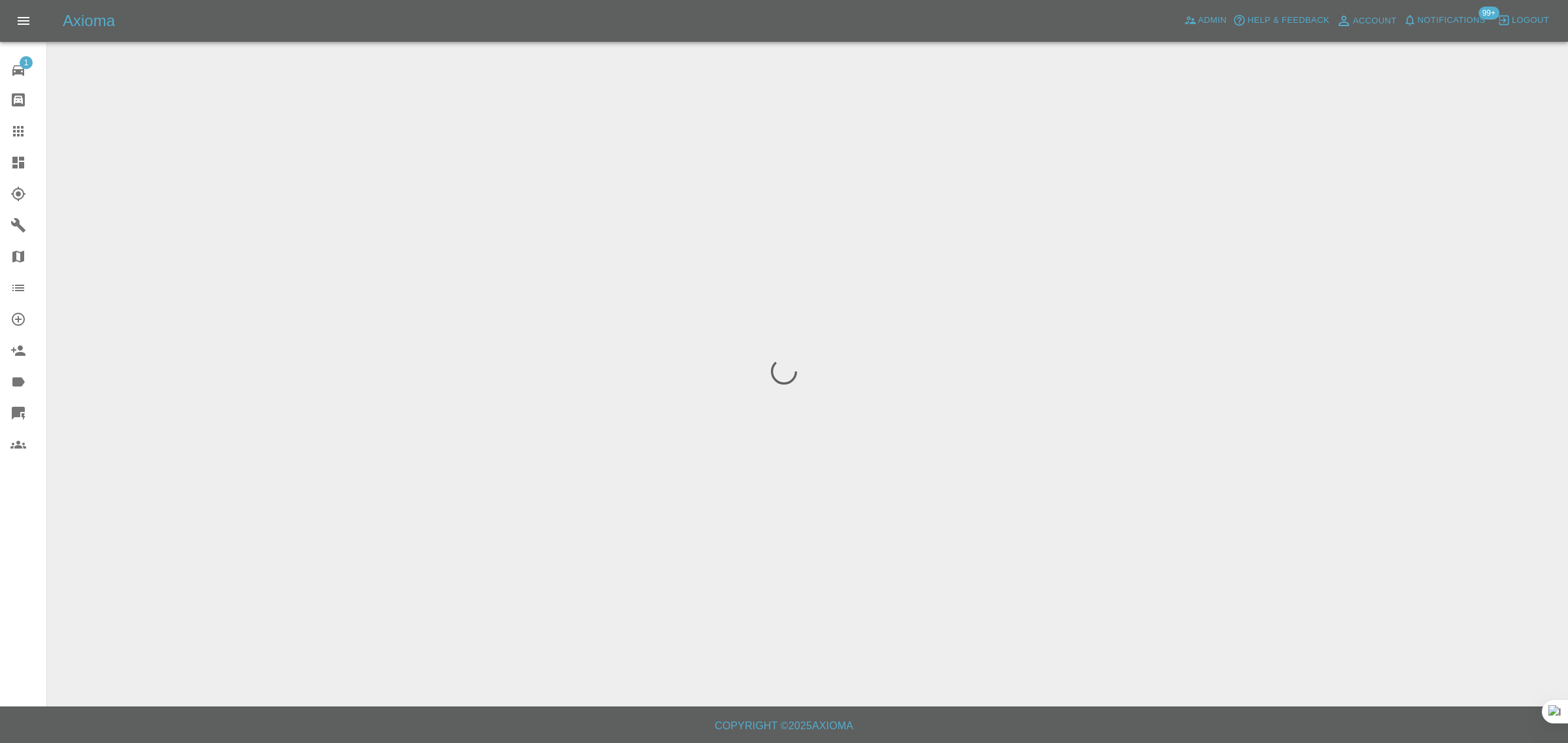
click at [14, 568] on div "1 Repair home Bodyshop home Claims Dashboard Explorer Garages Map Organization …" at bounding box center [23, 372] width 47 height 743
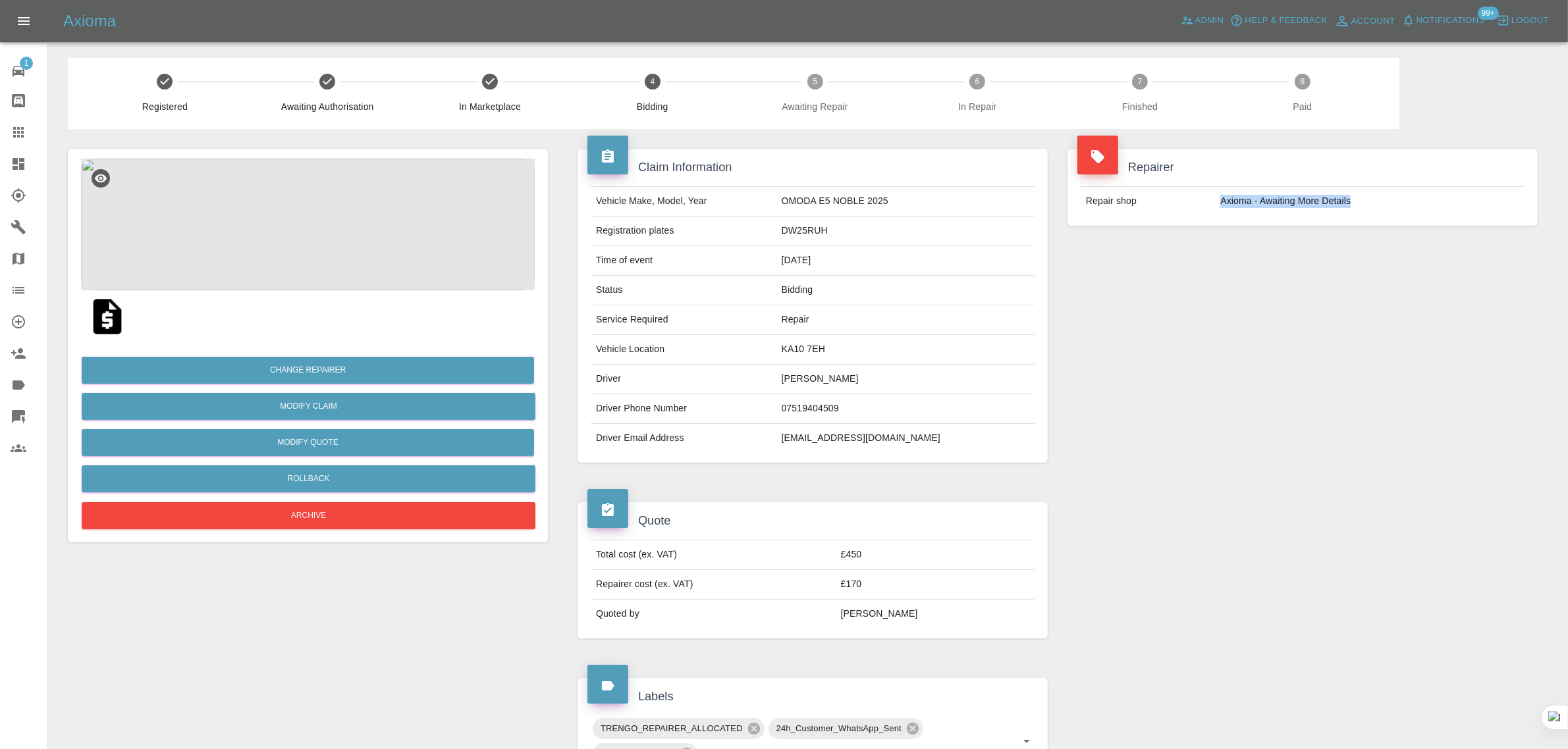
drag, startPoint x: 1202, startPoint y: 207, endPoint x: 1374, endPoint y: 212, distance: 172.1
click at [1374, 212] on tr "Repair shop Axioma - Awaiting More Details" at bounding box center [1303, 201] width 444 height 29
copy tr "Axioma - Awaiting More Details"
click at [29, 126] on div at bounding box center [28, 132] width 37 height 16
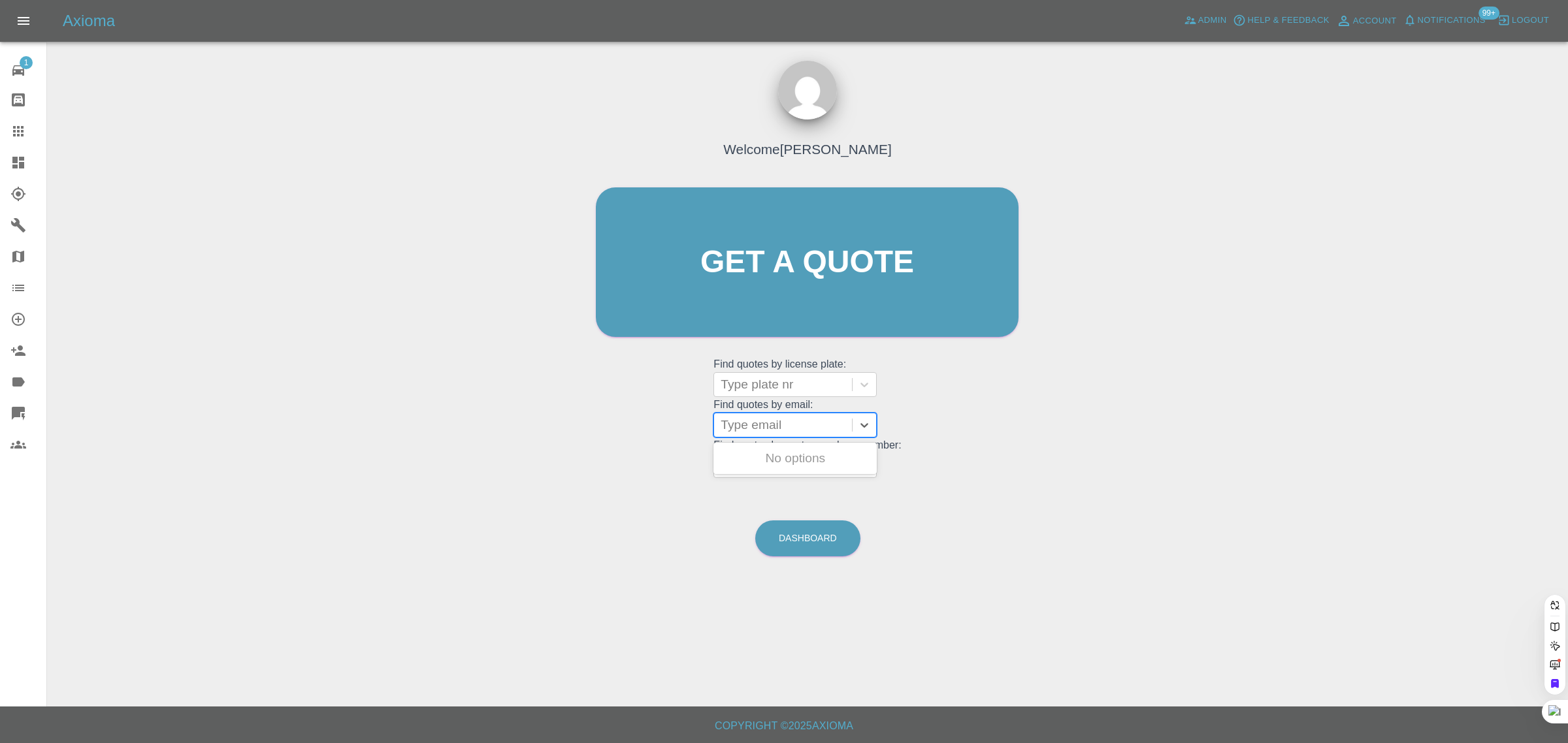
click at [804, 422] on div at bounding box center [784, 426] width 125 height 19
paste input "davetribe@gmail.com"
type input "davetribe@gmail."
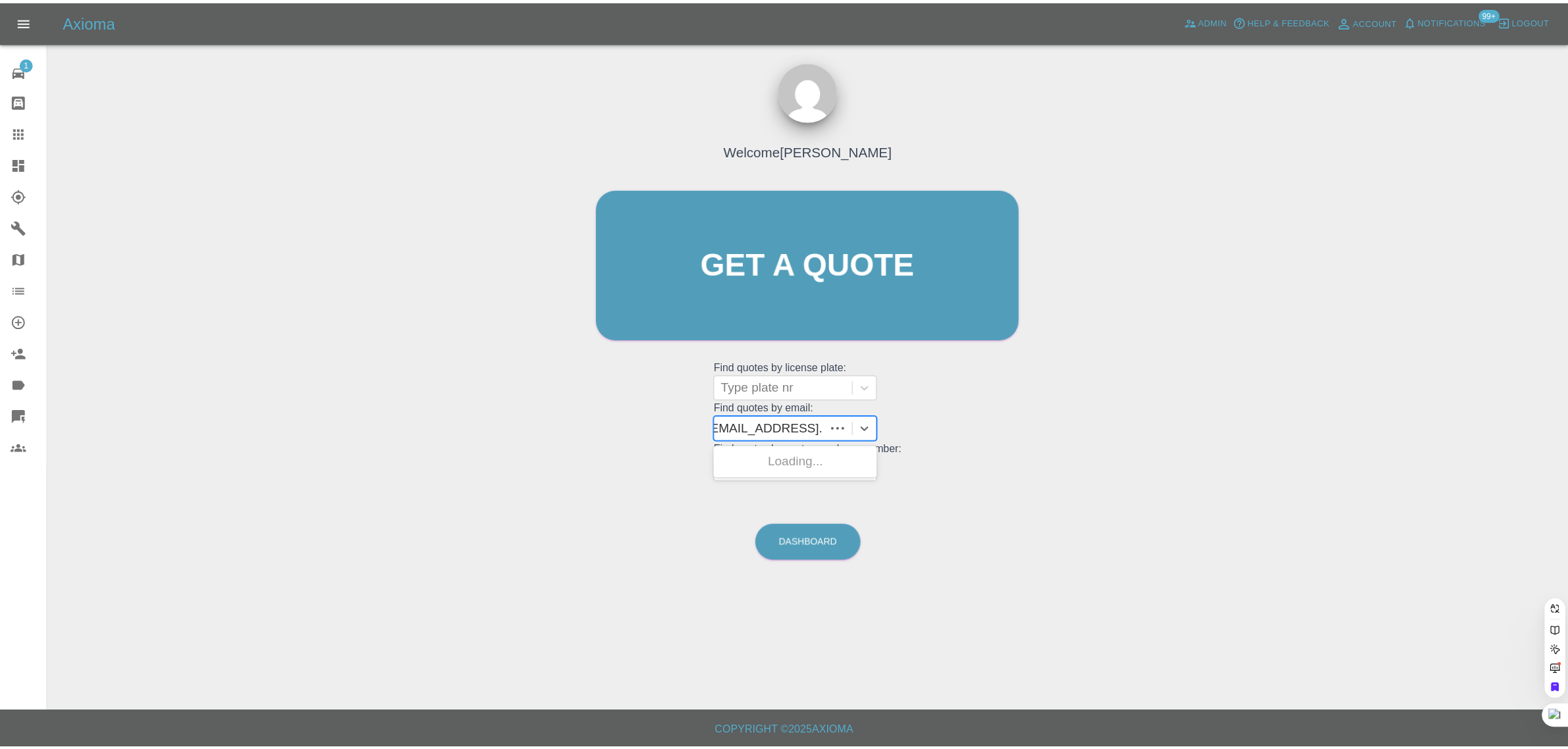
scroll to position [0, 0]
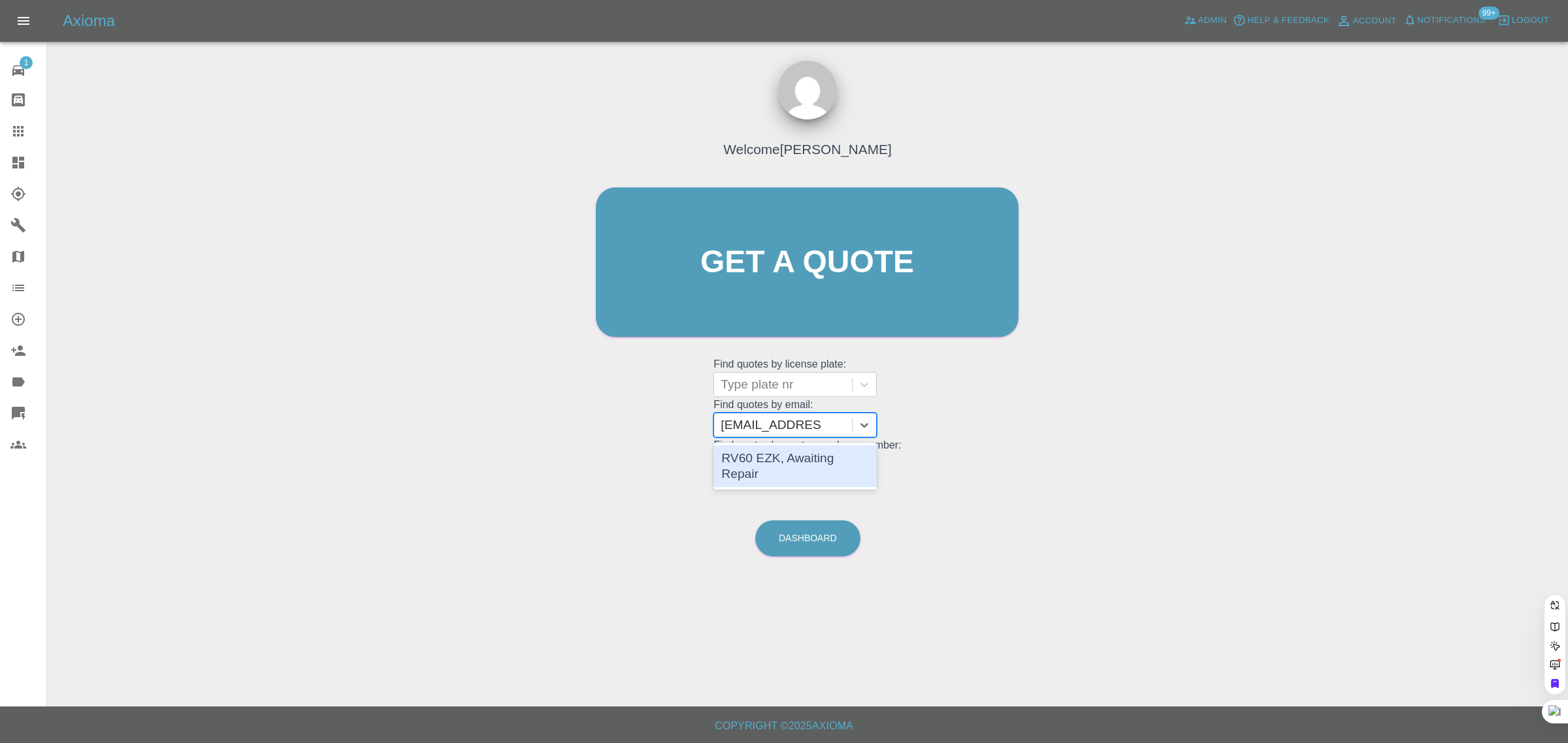
click at [775, 447] on div "RV60 EZK, Awaiting Repair" at bounding box center [795, 466] width 163 height 42
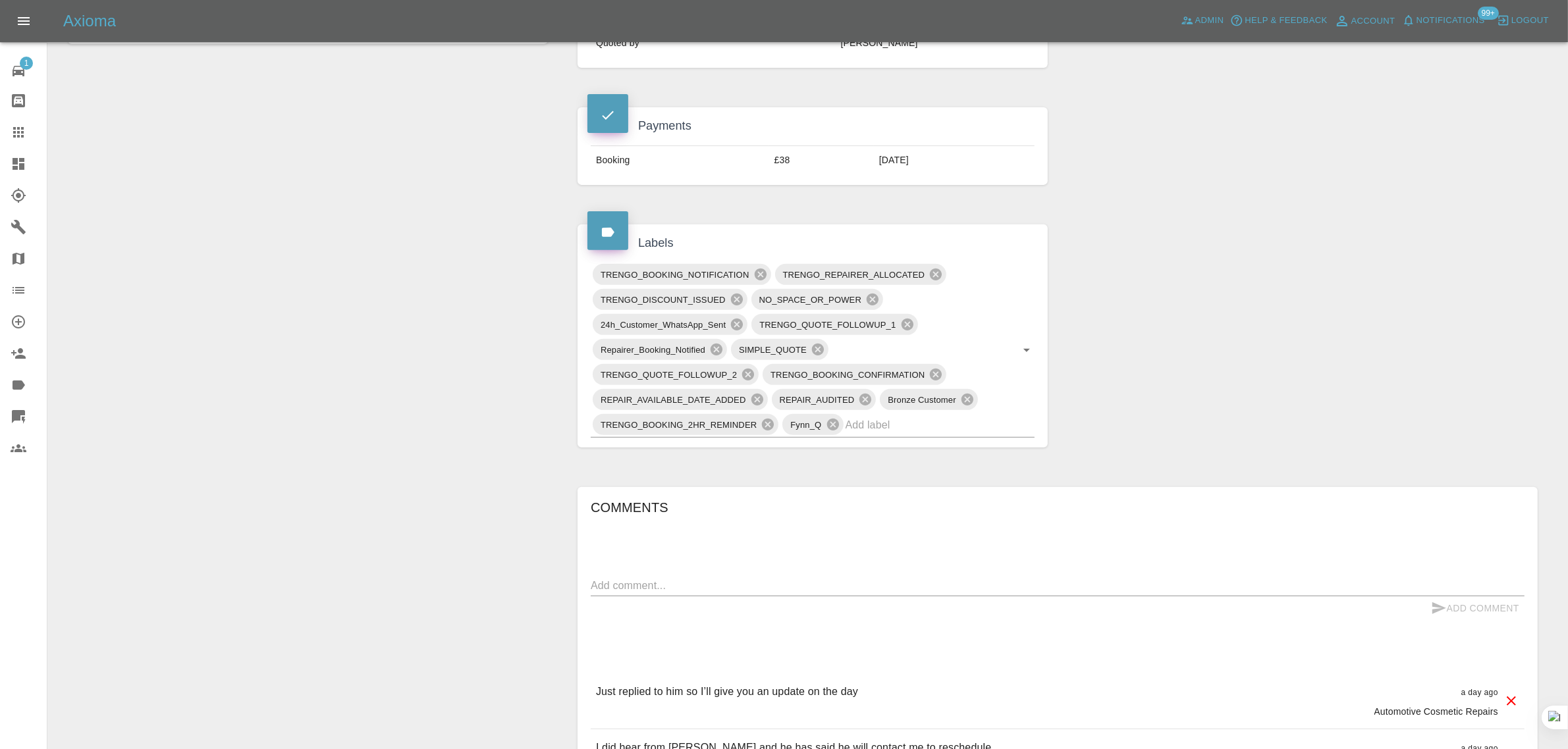
scroll to position [576, 0]
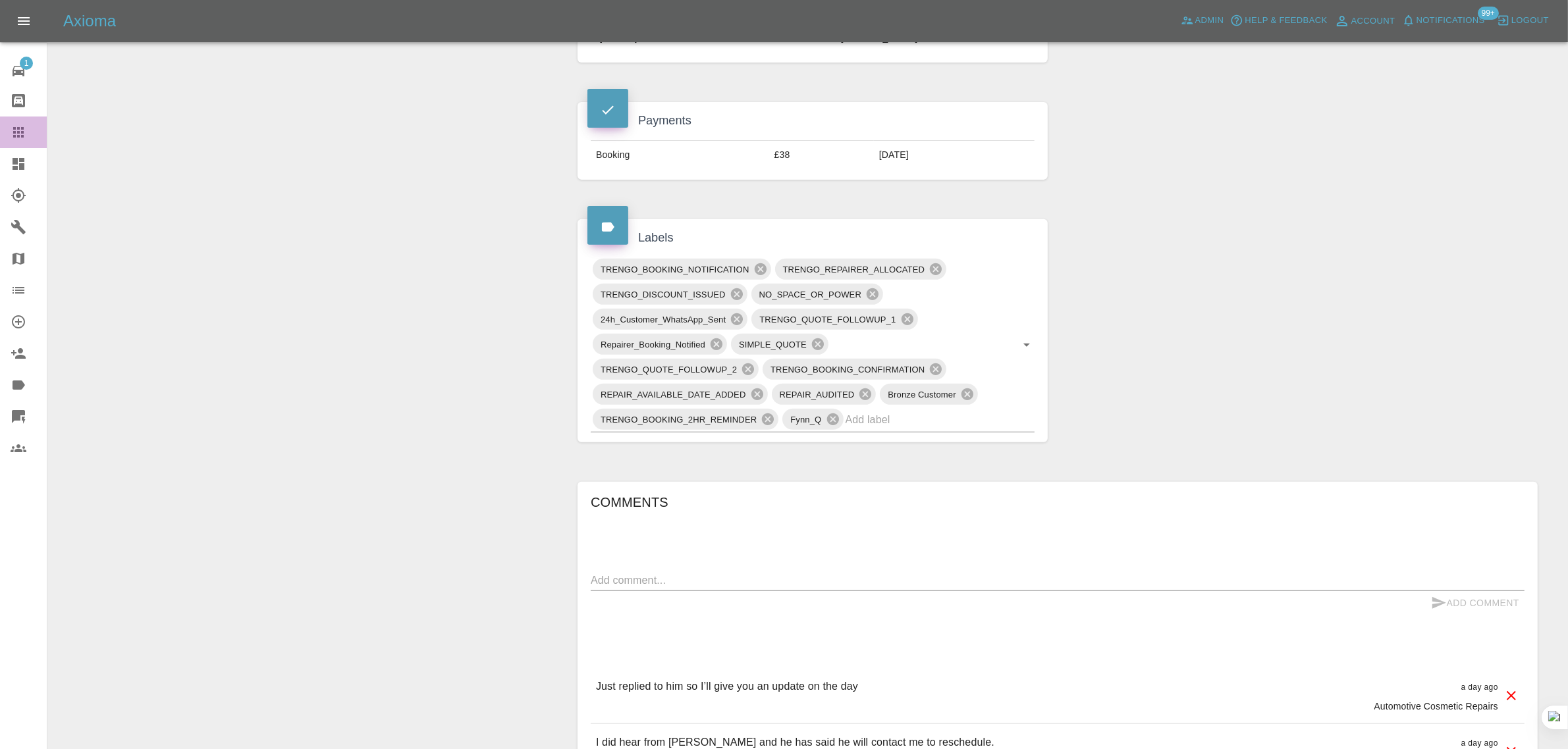
click at [21, 129] on icon at bounding box center [18, 132] width 16 height 16
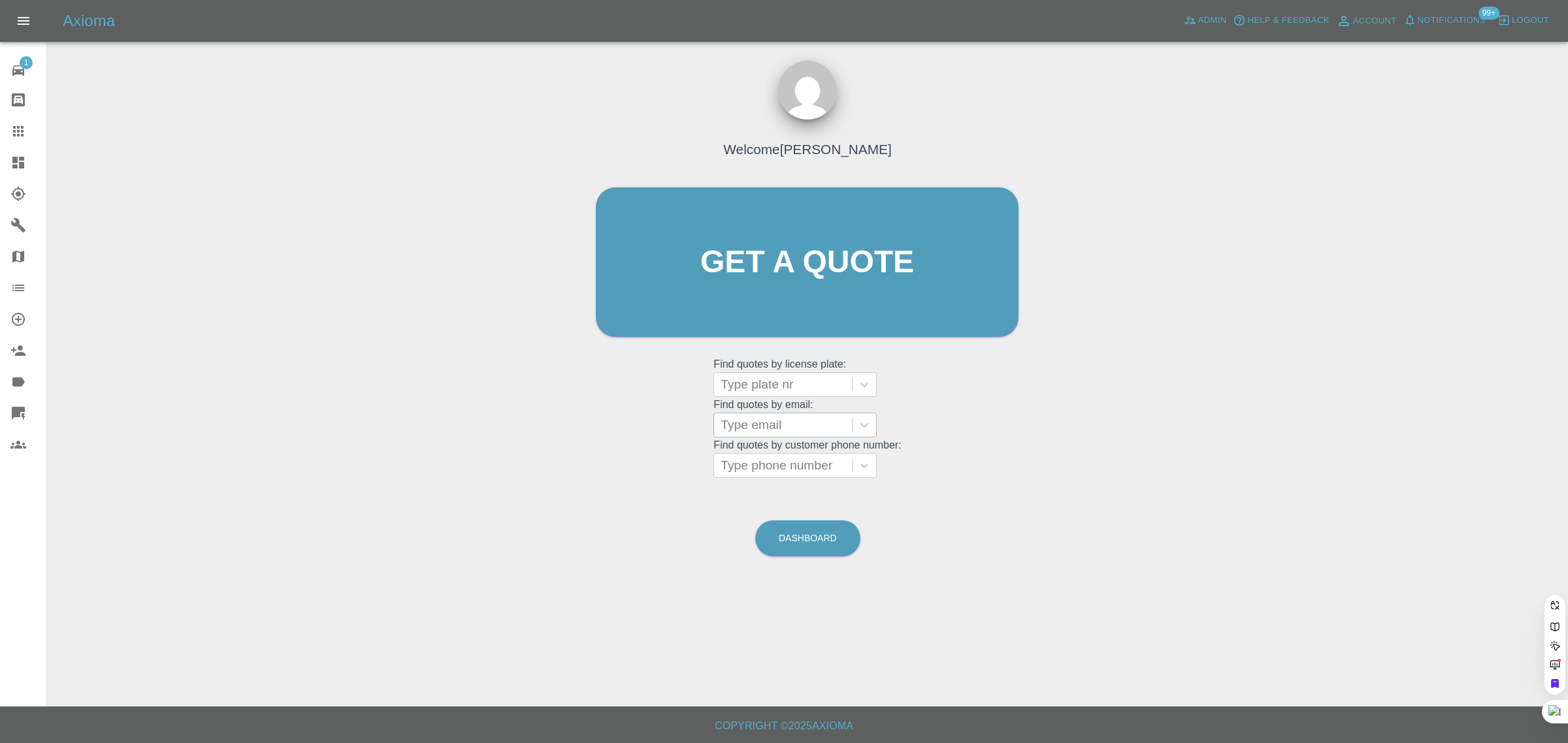
click at [752, 426] on div at bounding box center [784, 426] width 125 height 19
paste input "garymoss09@gmail.com"
type input "garymoss09@gmail.com"
click at [773, 465] on div "XJ02MOS, Awaiting Repair" at bounding box center [795, 466] width 163 height 42
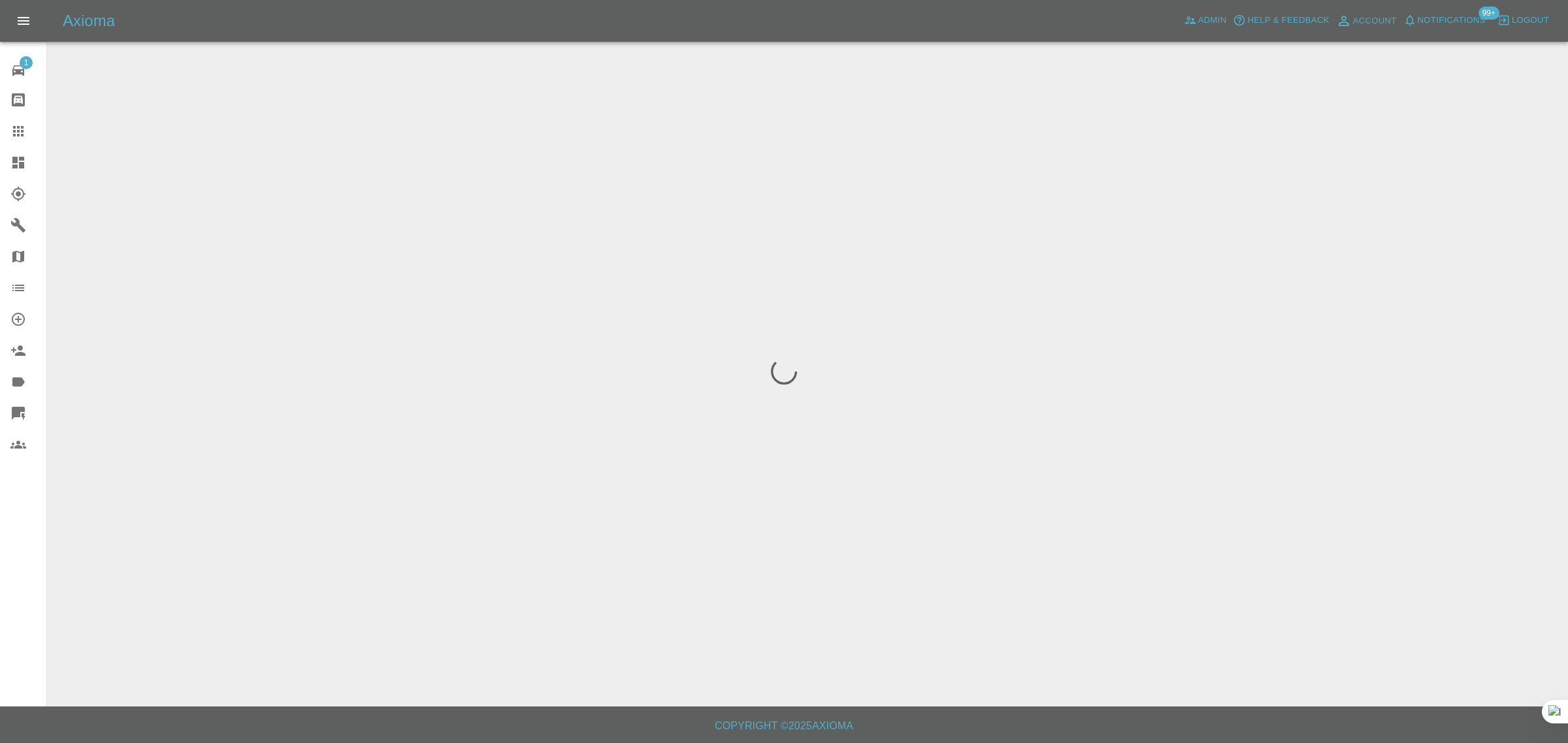
click at [21, 538] on div "1 Repair home Bodyshop home Claims Dashboard Explorer Garages Map Organization …" at bounding box center [23, 372] width 47 height 743
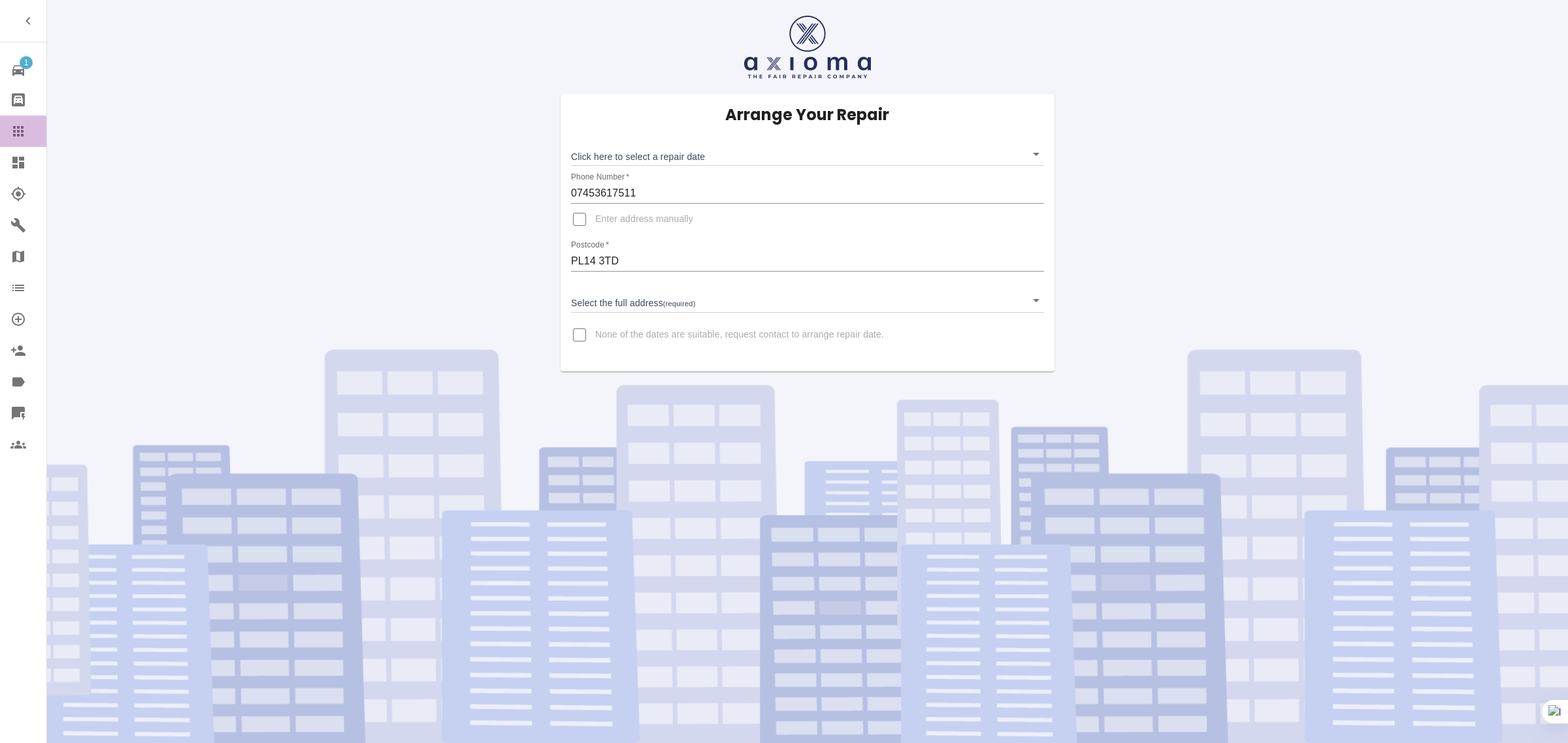
click at [19, 132] on icon at bounding box center [18, 131] width 10 height 10
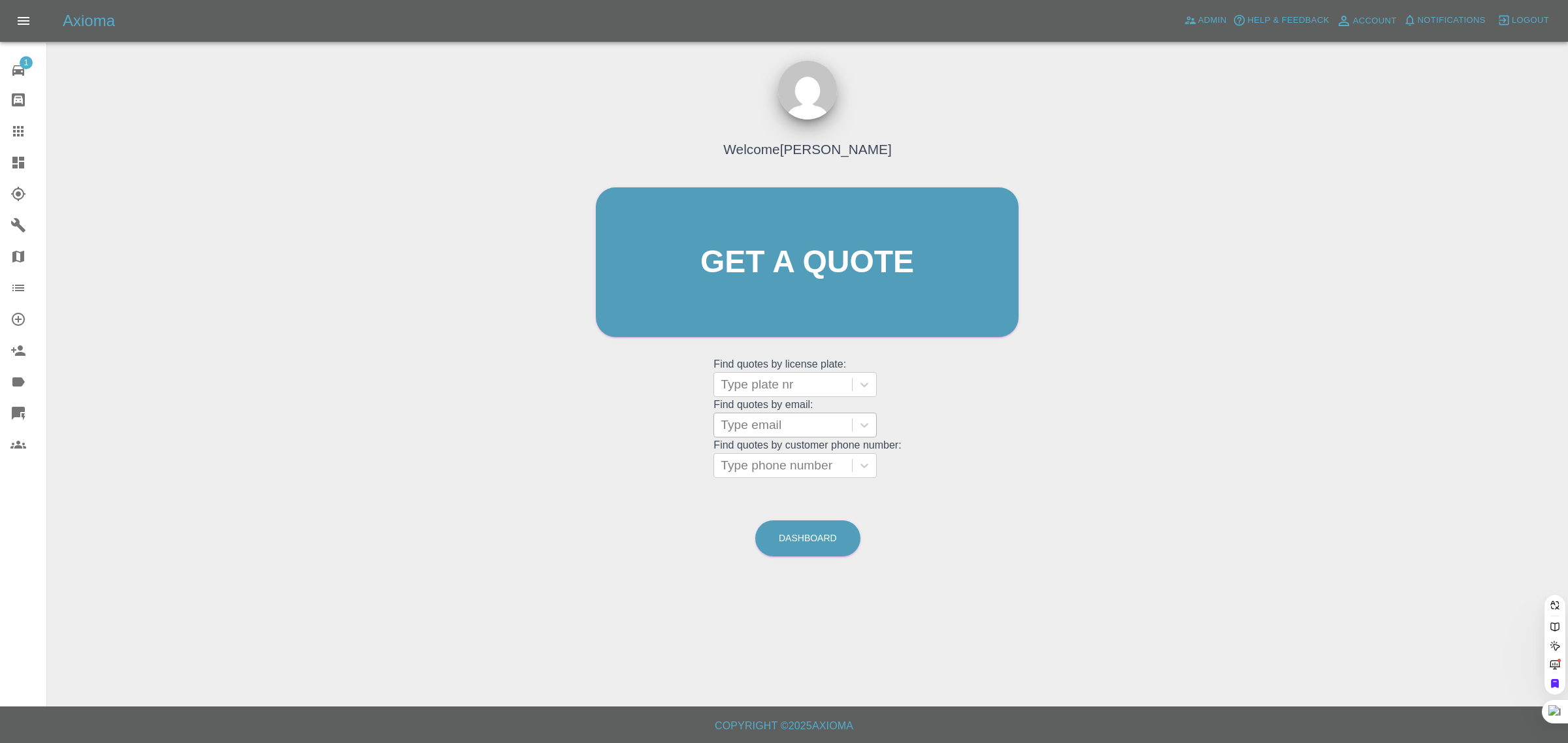
drag, startPoint x: 745, startPoint y: 442, endPoint x: 743, endPoint y: 429, distance: 13.2
click at [745, 442] on grid "Find quotes by customer phone number: Type phone number" at bounding box center [807, 458] width 188 height 38
click at [745, 425] on div at bounding box center [784, 426] width 125 height 19
paste input "kirstinbarnes@hotmail.co.uk"
type input "kirstinbarnes@hotmail.co.u"
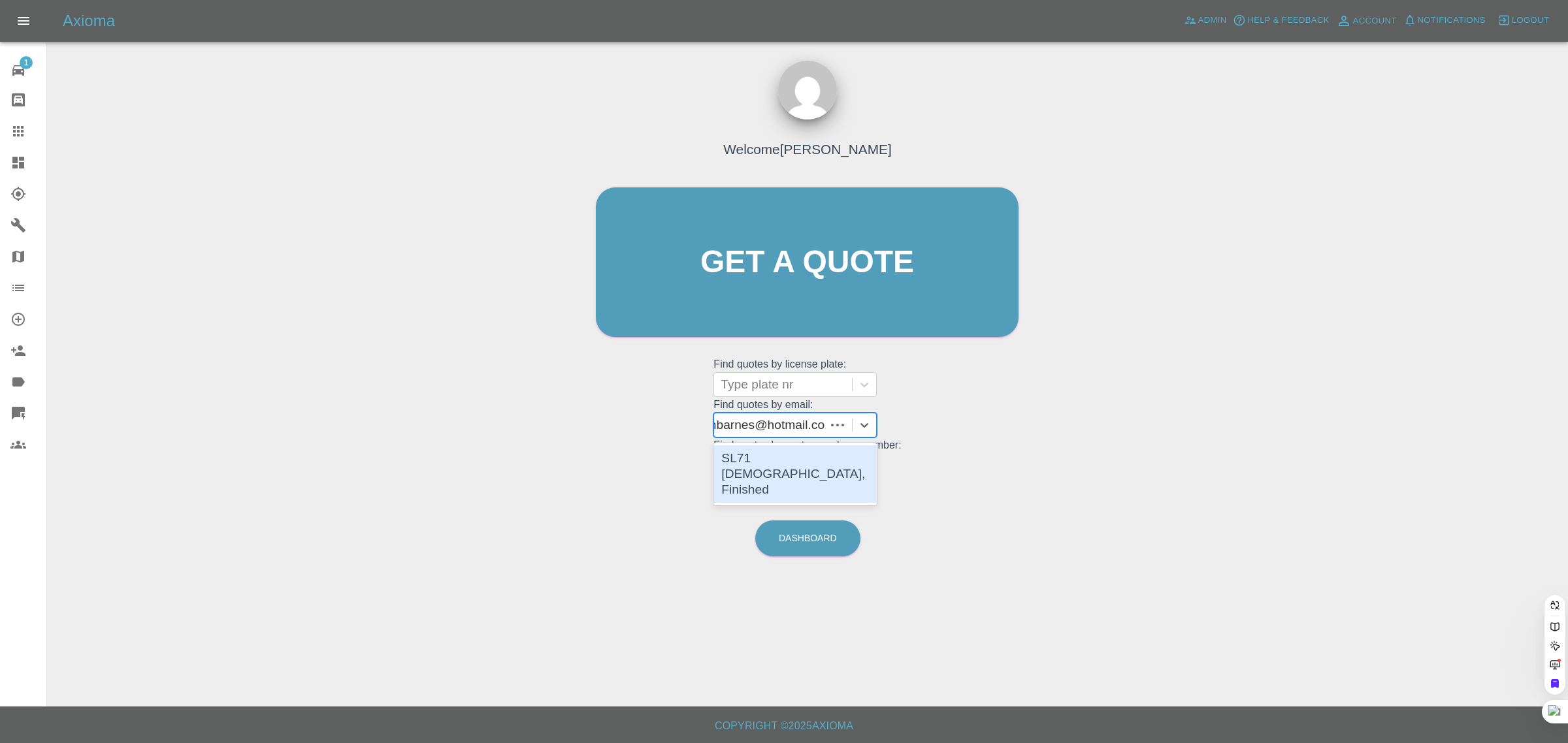
scroll to position [0, 21]
click at [759, 465] on div "SL71 DZS, Finished" at bounding box center [795, 474] width 163 height 58
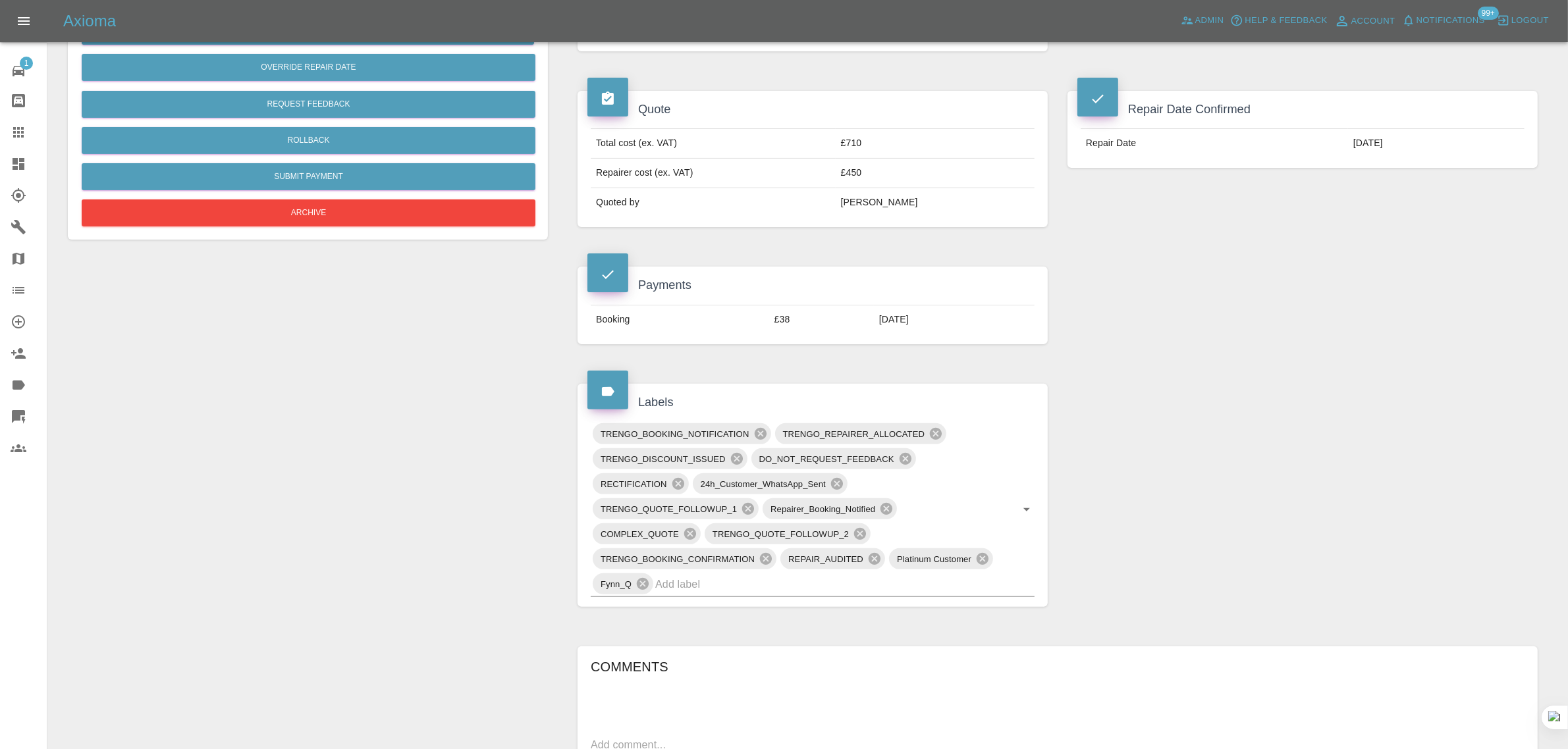
scroll to position [905, 0]
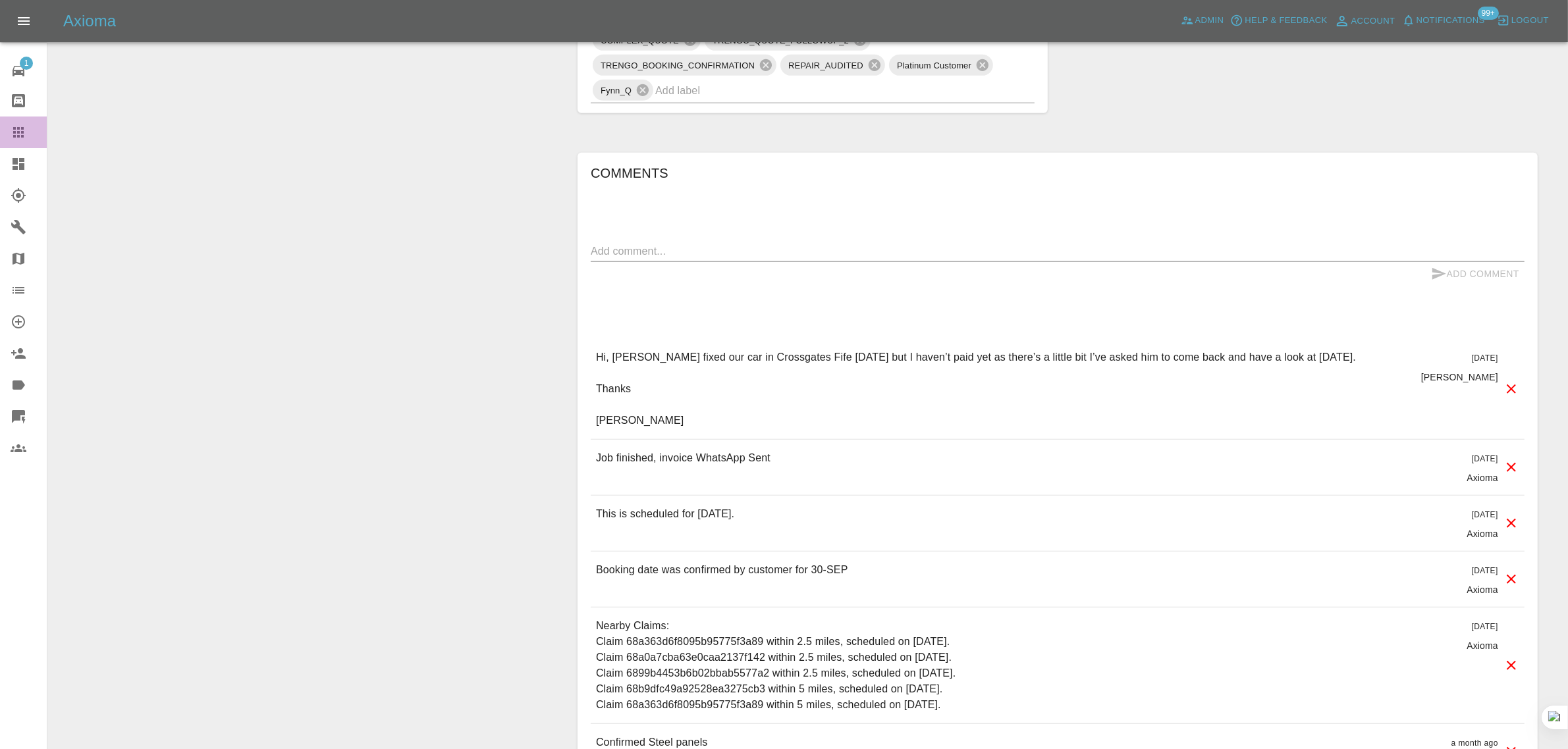
click at [13, 139] on icon at bounding box center [18, 132] width 16 height 16
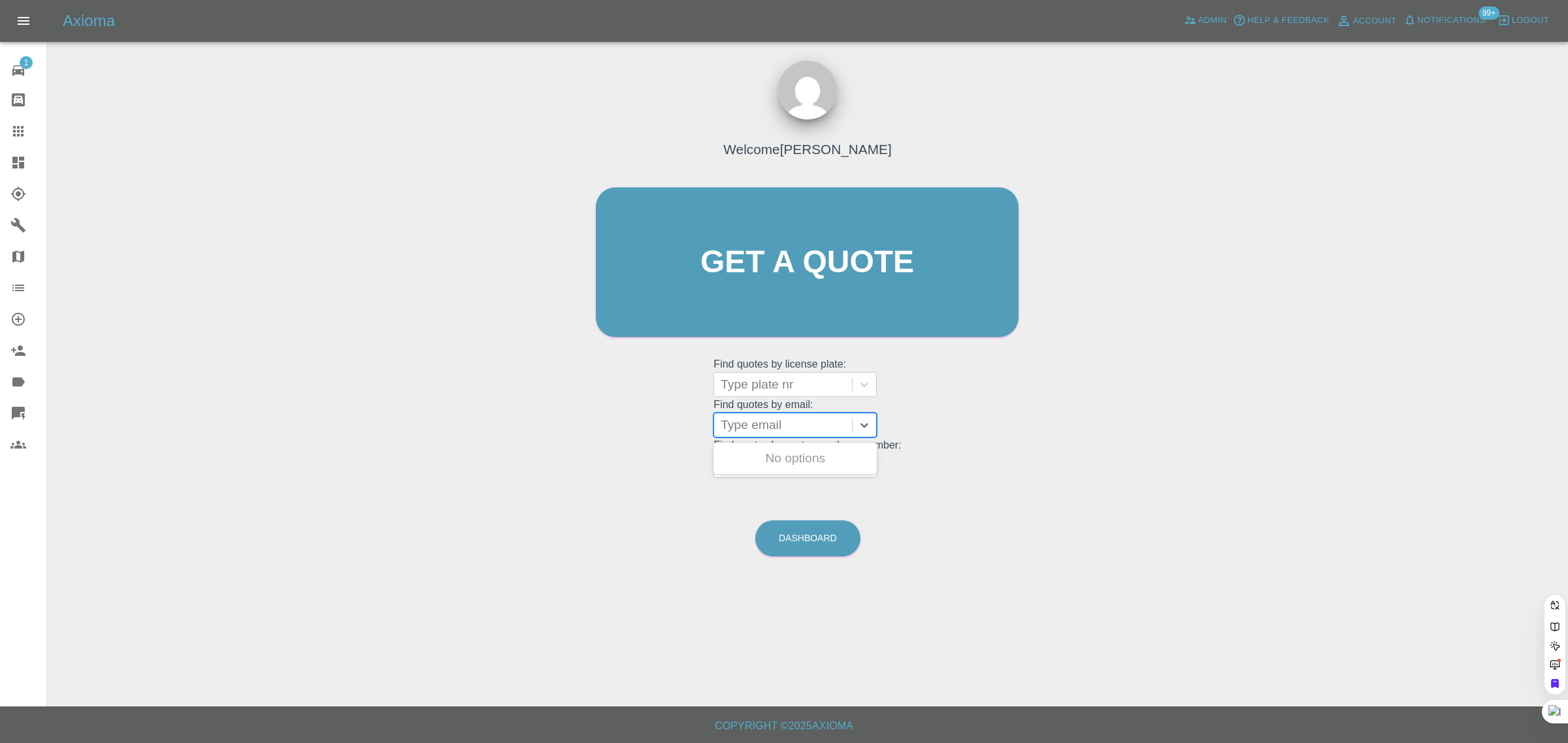
click at [763, 423] on div at bounding box center [784, 426] width 125 height 19
paste input "atraynor@pclairtechnology.com"
type input "atraynor@"
type input "taynor"
paste input "Traynor2108@gmail.com"
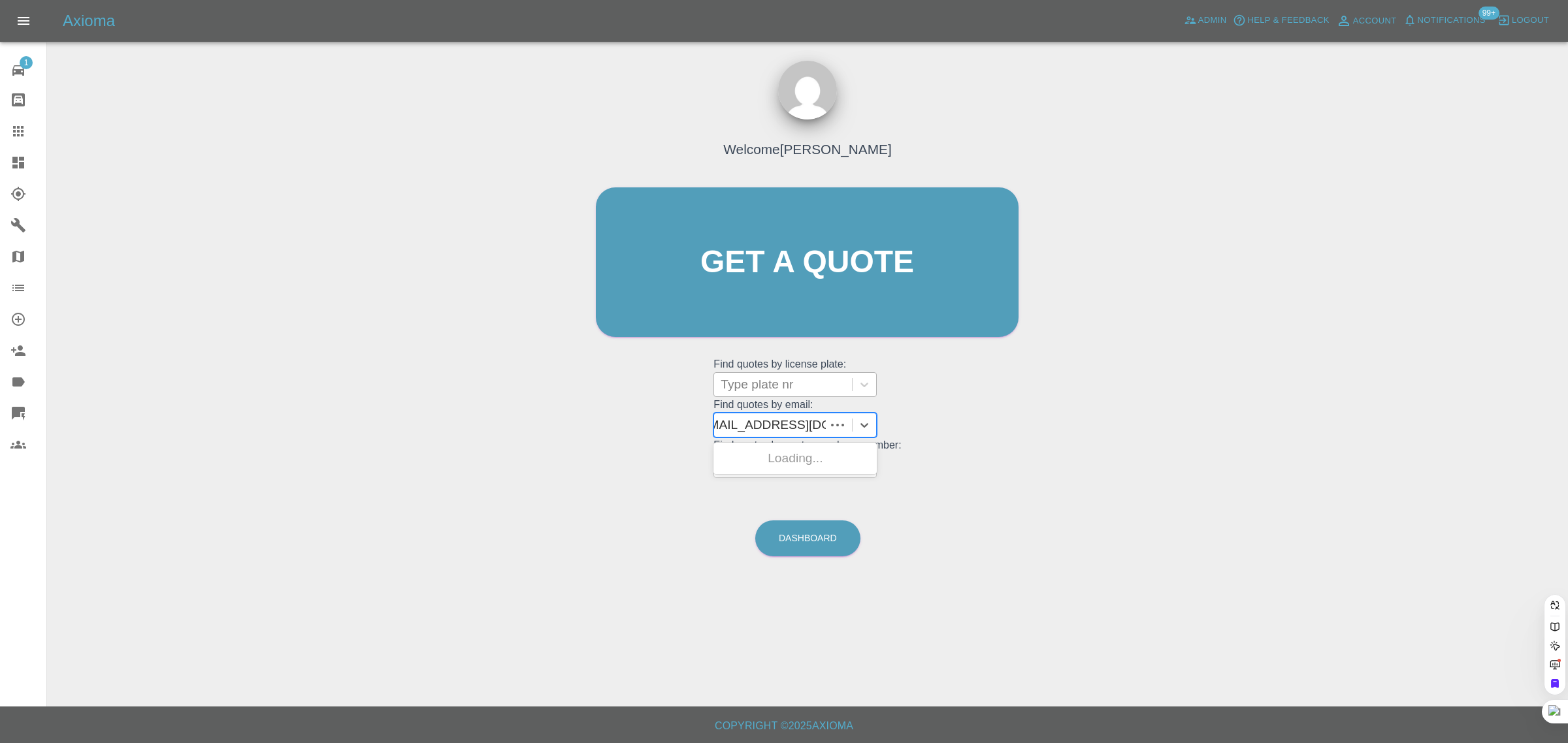
type input "Traynor2108@gmail.co"
click at [798, 456] on div "T80PCL, Completed" at bounding box center [795, 458] width 163 height 26
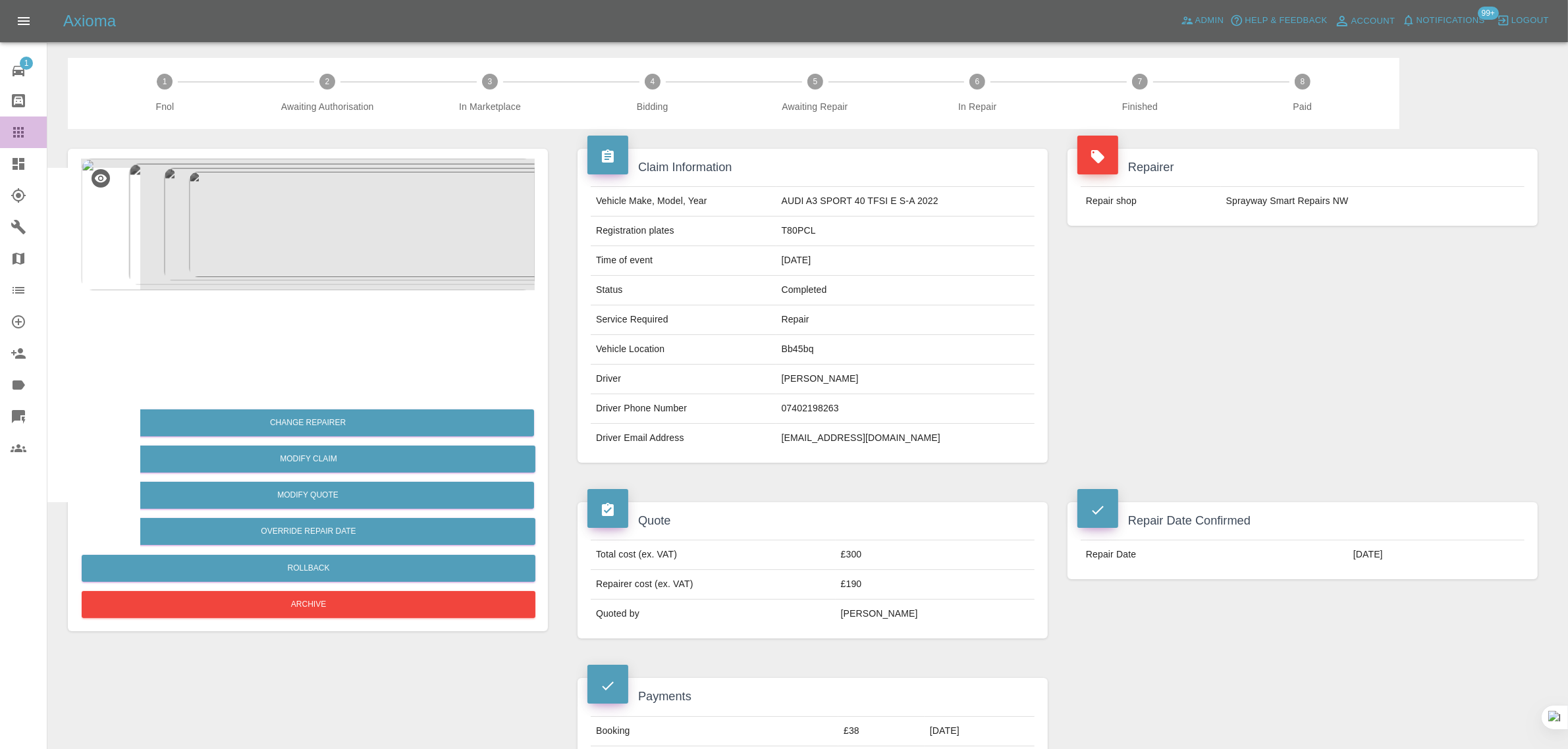
click at [12, 132] on icon at bounding box center [18, 132] width 16 height 16
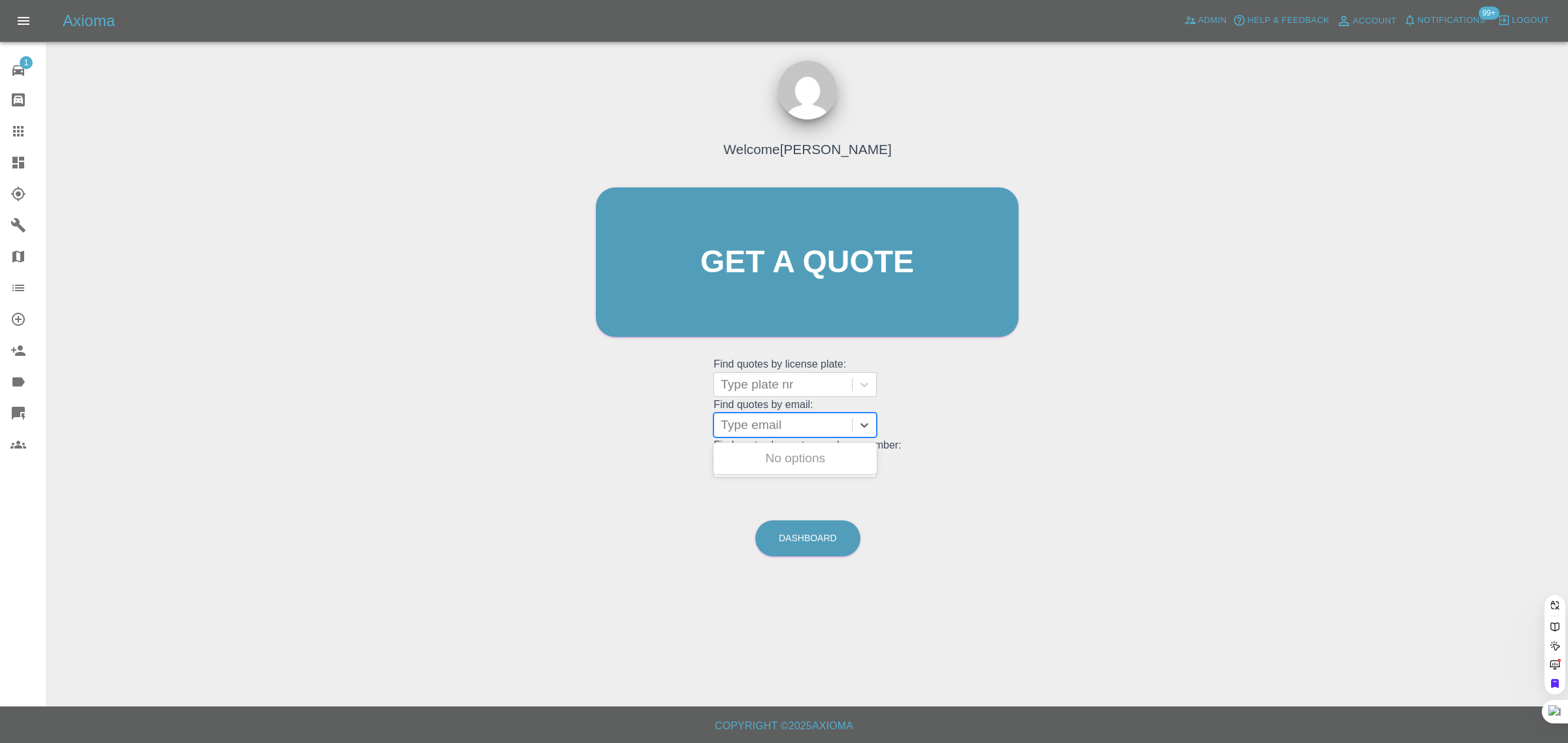
click at [770, 428] on div at bounding box center [784, 426] width 125 height 19
paste input "rossbarbour2@outlook.com"
type input "rossbarbour2@outlook.com"
click at [761, 452] on div "DW25RUH, Bidding" at bounding box center [795, 458] width 163 height 26
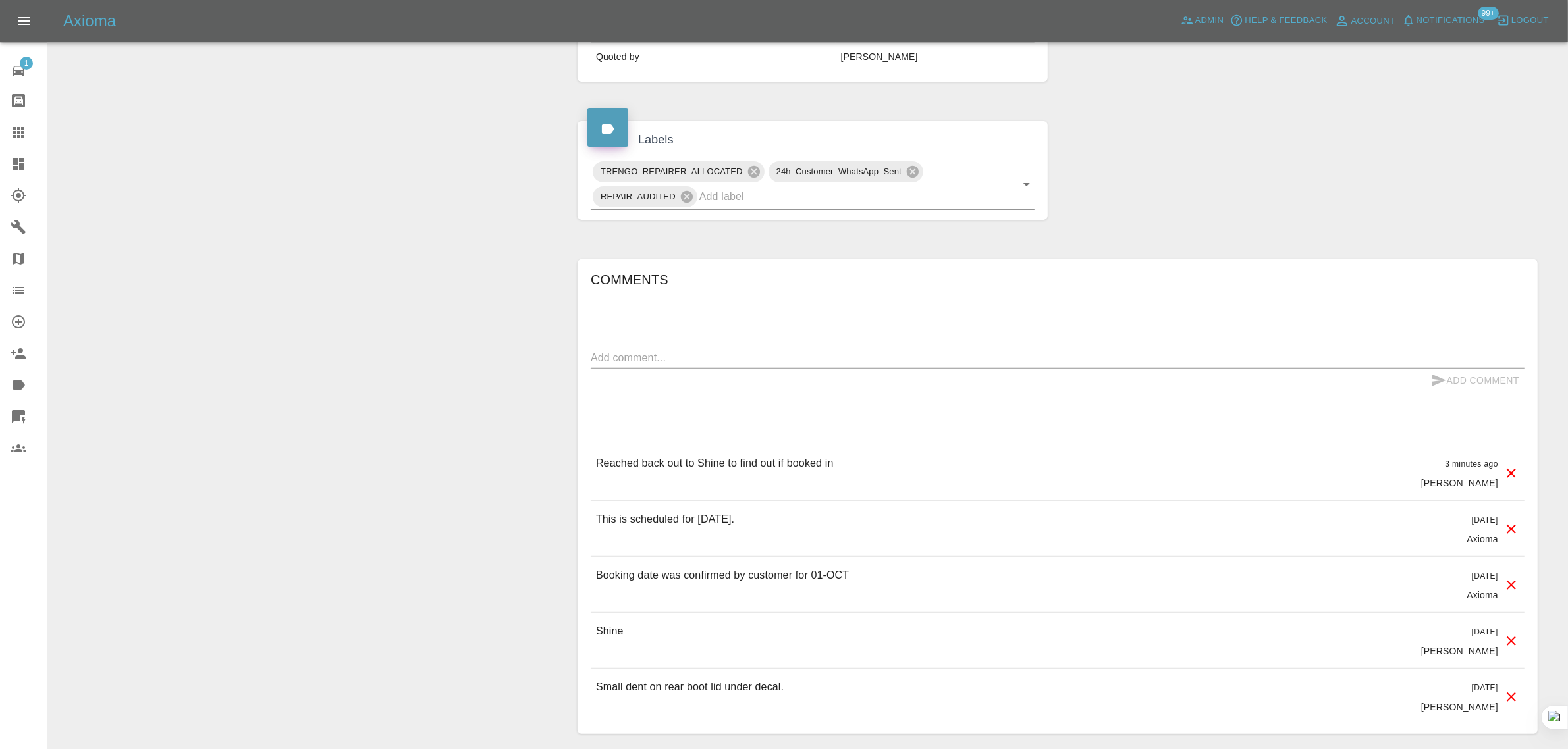
scroll to position [576, 0]
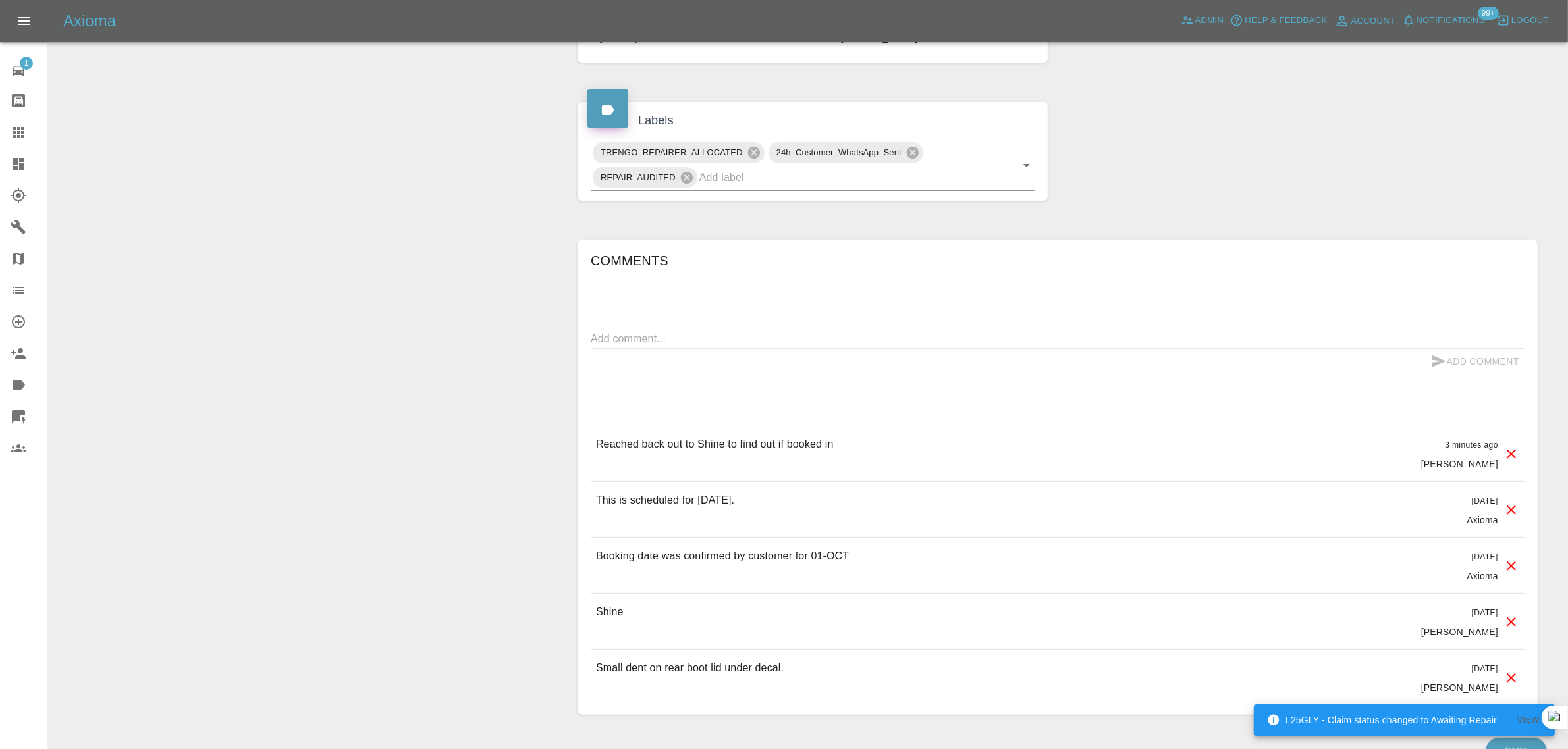
click at [466, 501] on div "Change Repairer Modify Claim Modify Quote Rollback Archive" at bounding box center [308, 144] width 500 height 1182
click at [10, 133] on icon at bounding box center [18, 132] width 16 height 16
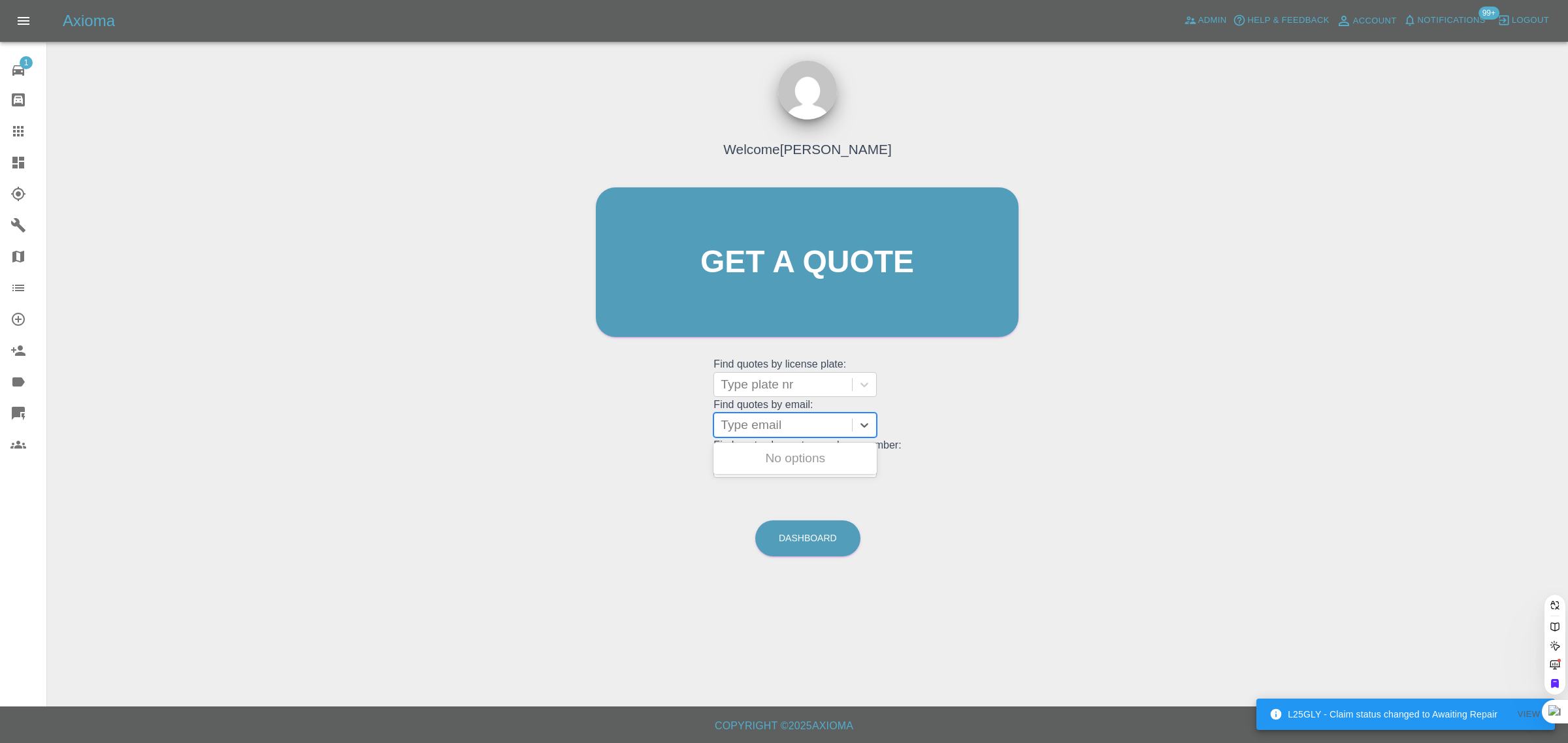
click at [761, 428] on div at bounding box center [784, 426] width 125 height 19
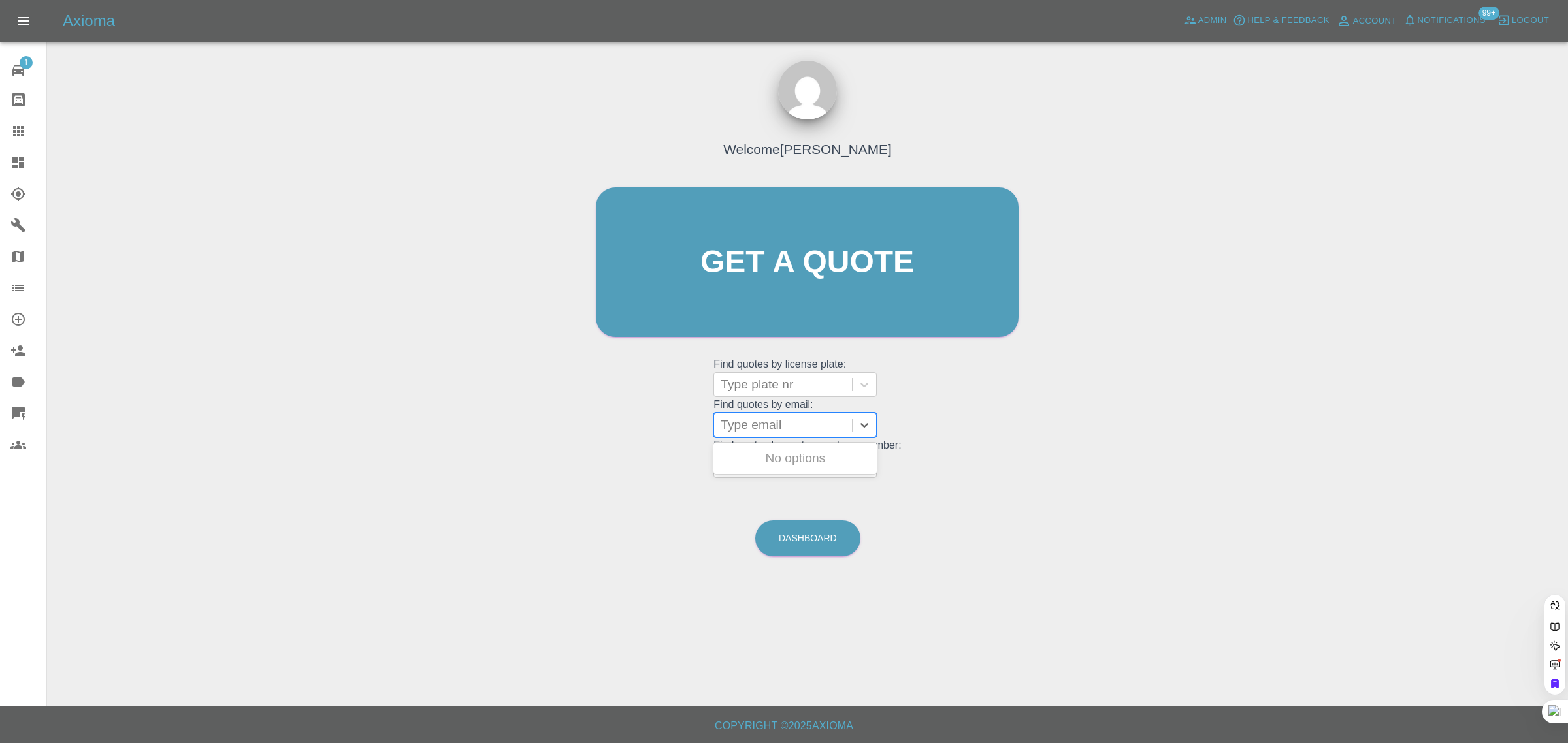
paste input "nighatashiq3@gmail.com"
type input "nighatashiq3@gmail.co"
click at [766, 479] on div "NY16 HAT, Awaiting Authorisation" at bounding box center [795, 466] width 163 height 42
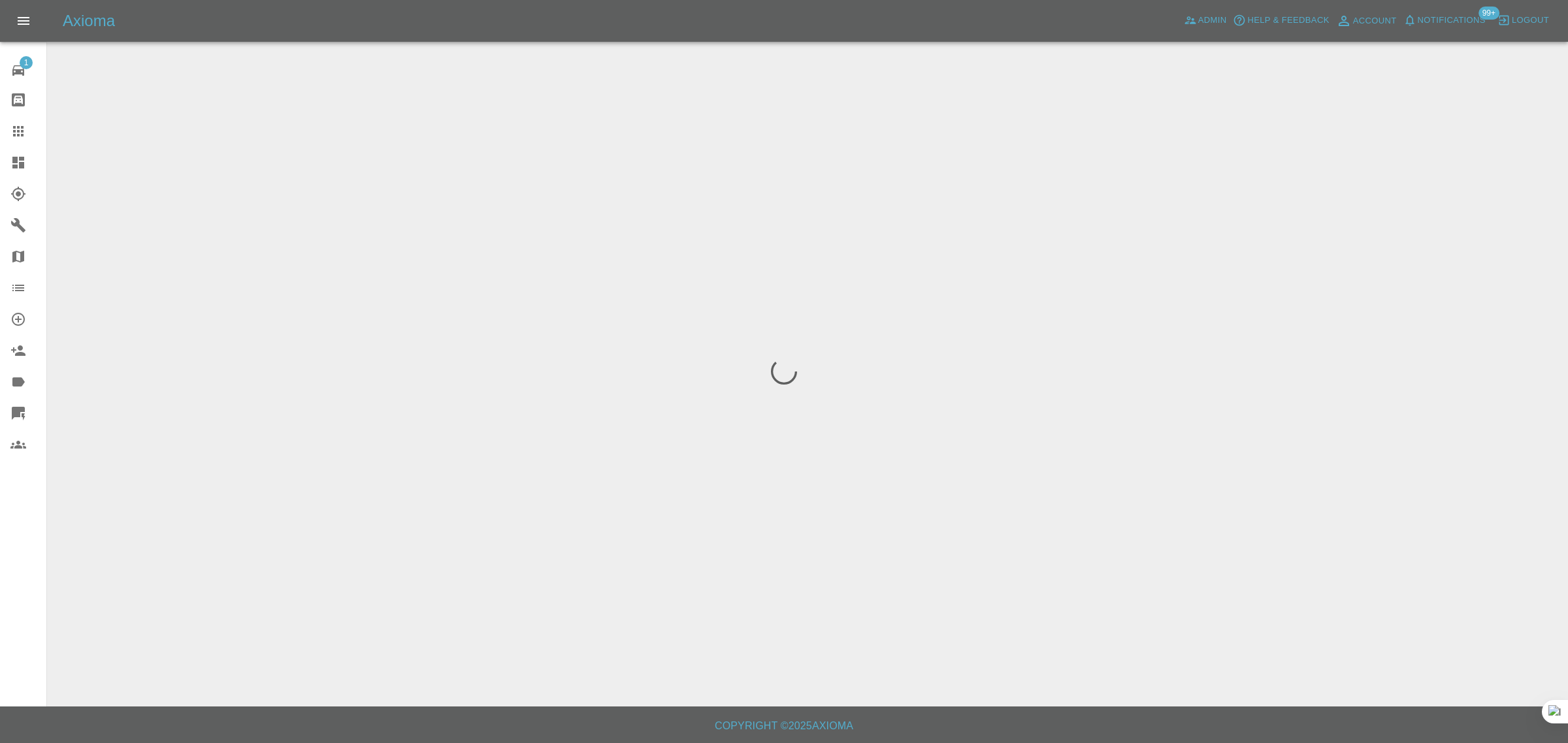
click at [36, 567] on div "1 Repair home Bodyshop home Claims Dashboard Explorer Garages Map Organization …" at bounding box center [23, 372] width 47 height 743
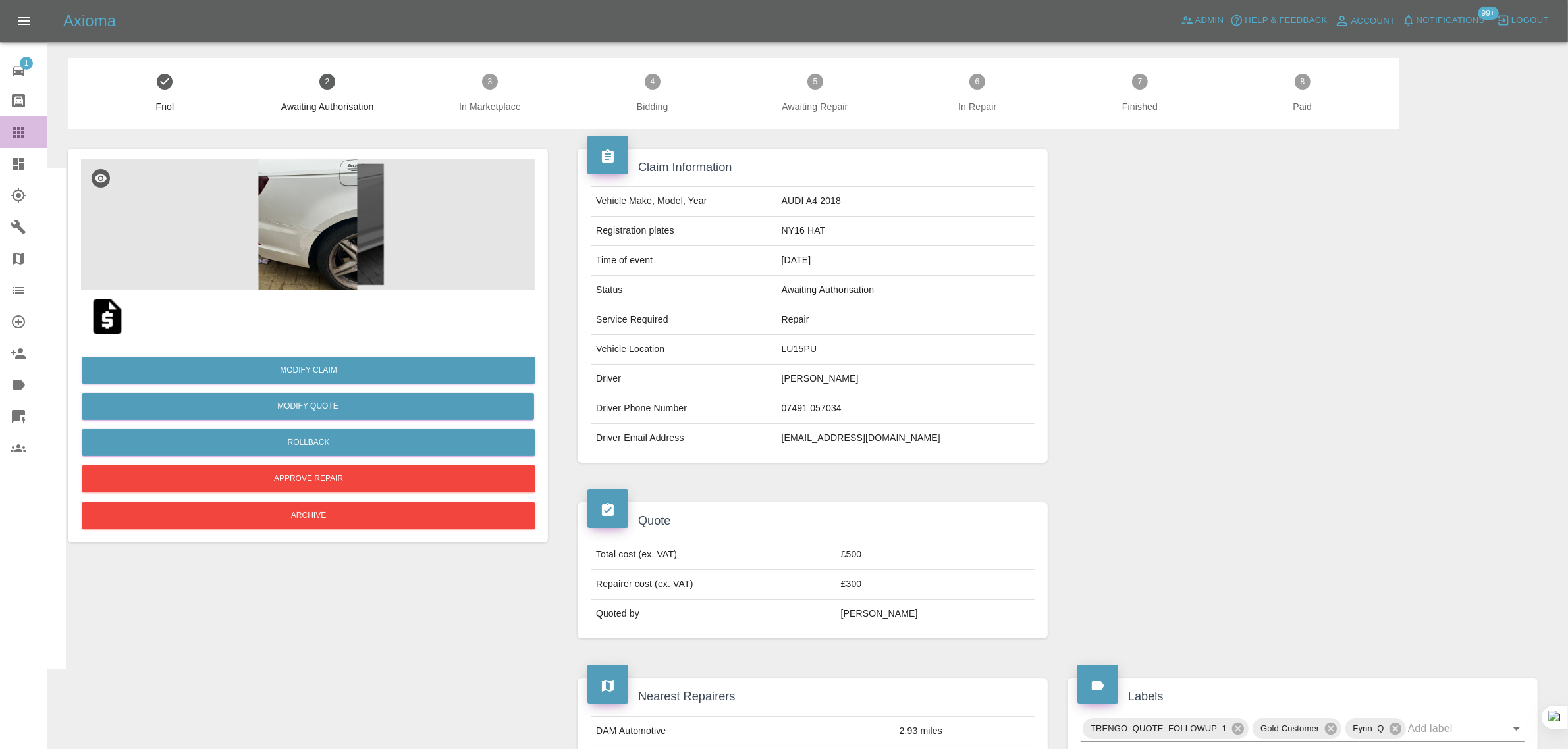
click at [8, 133] on link "Claims" at bounding box center [24, 133] width 47 height 32
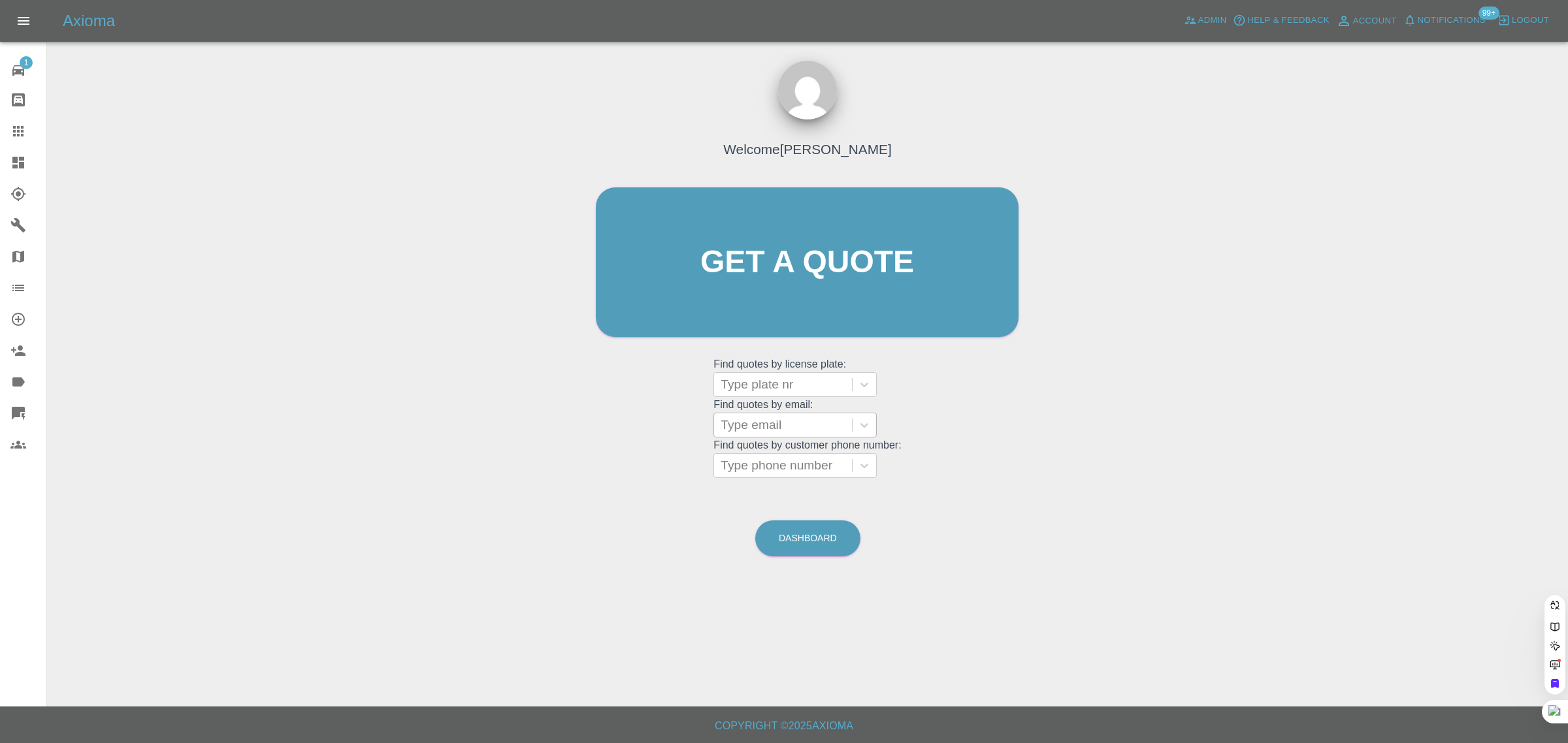
click at [747, 423] on div at bounding box center [784, 426] width 125 height 19
paste input "douglas.evans@radnorhills.co.uk"
type input "douglas.evans@radnorhills.co.u"
click at [756, 464] on div "HN73LXD, Bidding" at bounding box center [795, 458] width 163 height 26
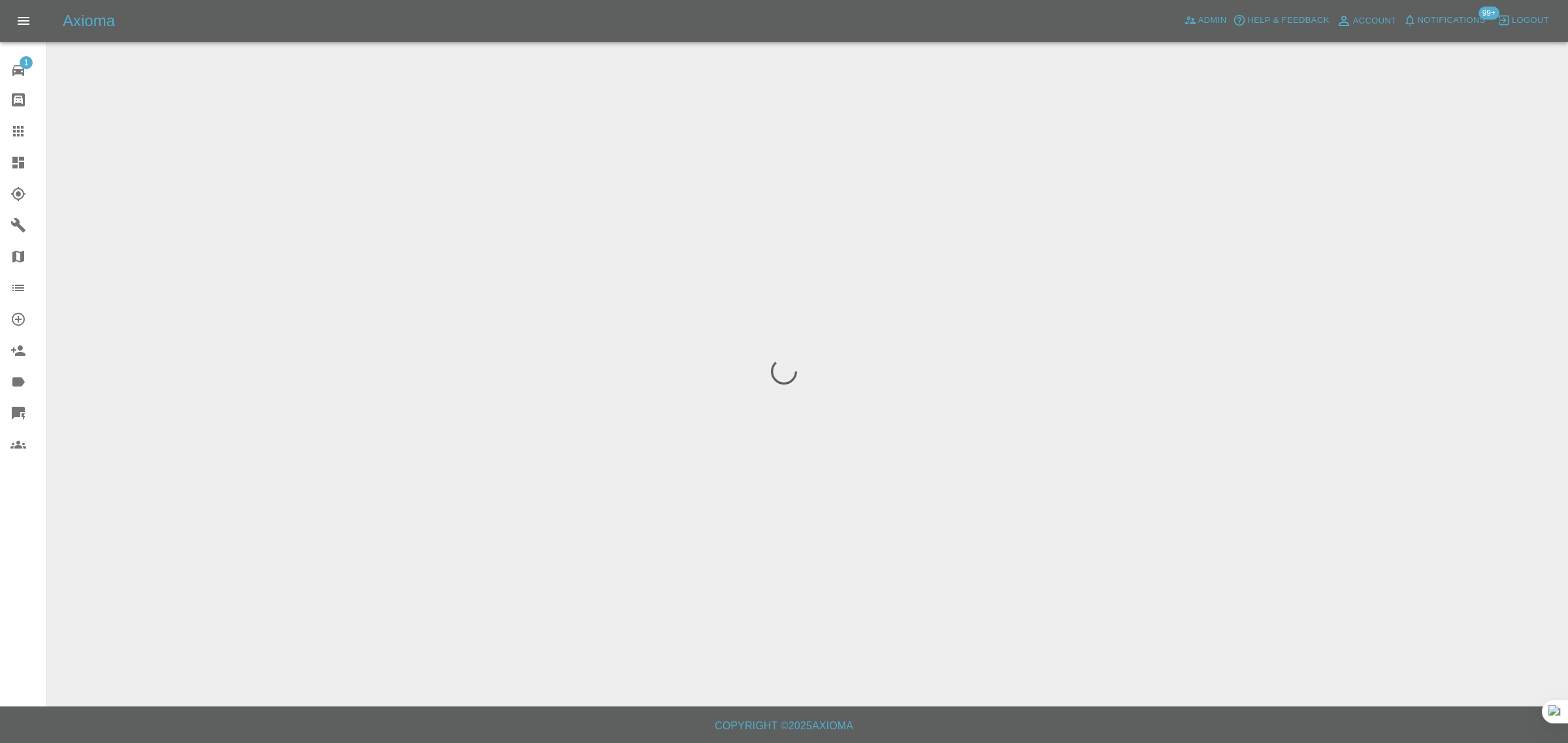
click at [10, 569] on div "1 Repair home Bodyshop home Claims Dashboard Explorer Garages Map Organization …" at bounding box center [23, 372] width 47 height 743
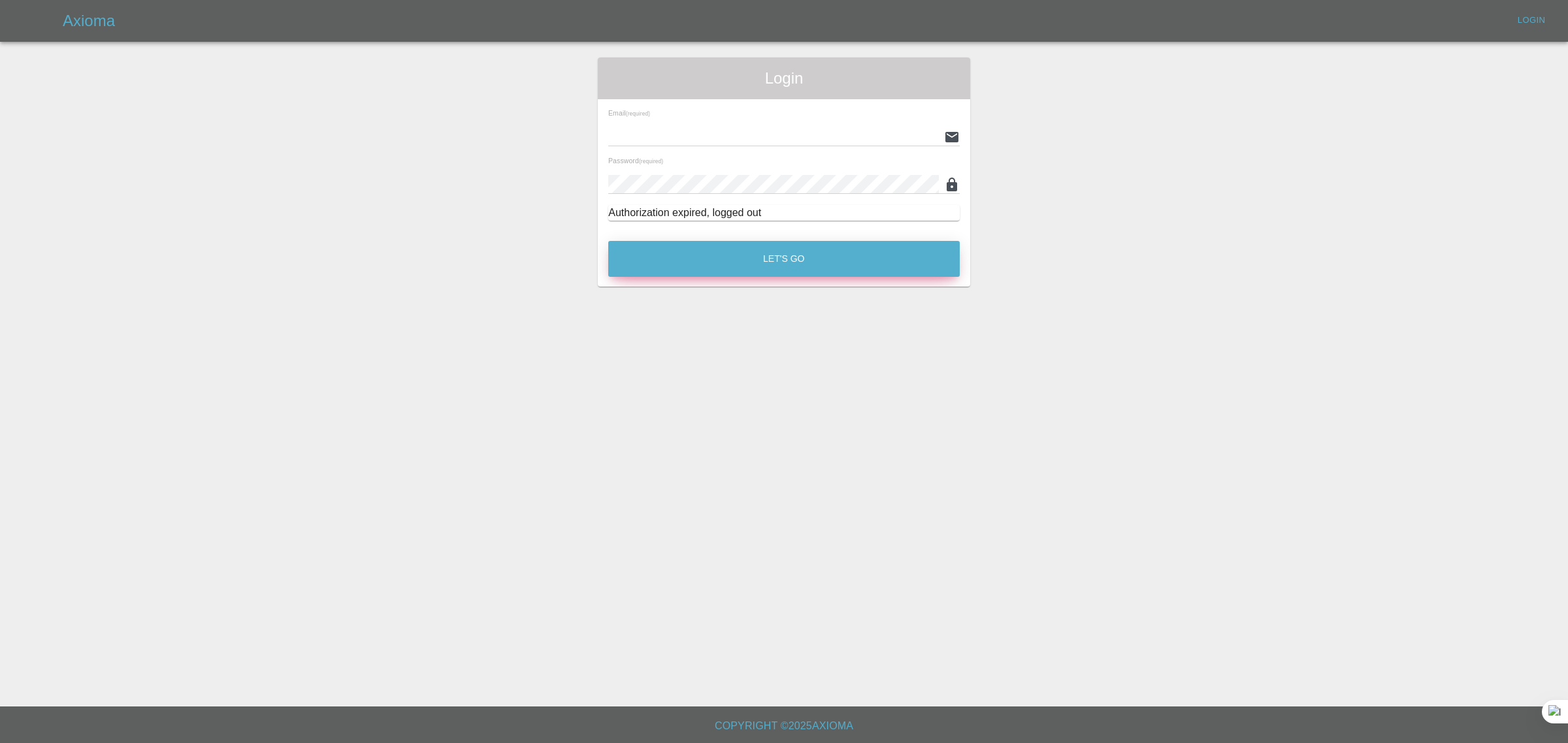
type input "[EMAIL_ADDRESS][DOMAIN_NAME]"
click at [796, 249] on button "Let's Go" at bounding box center [784, 259] width 351 height 35
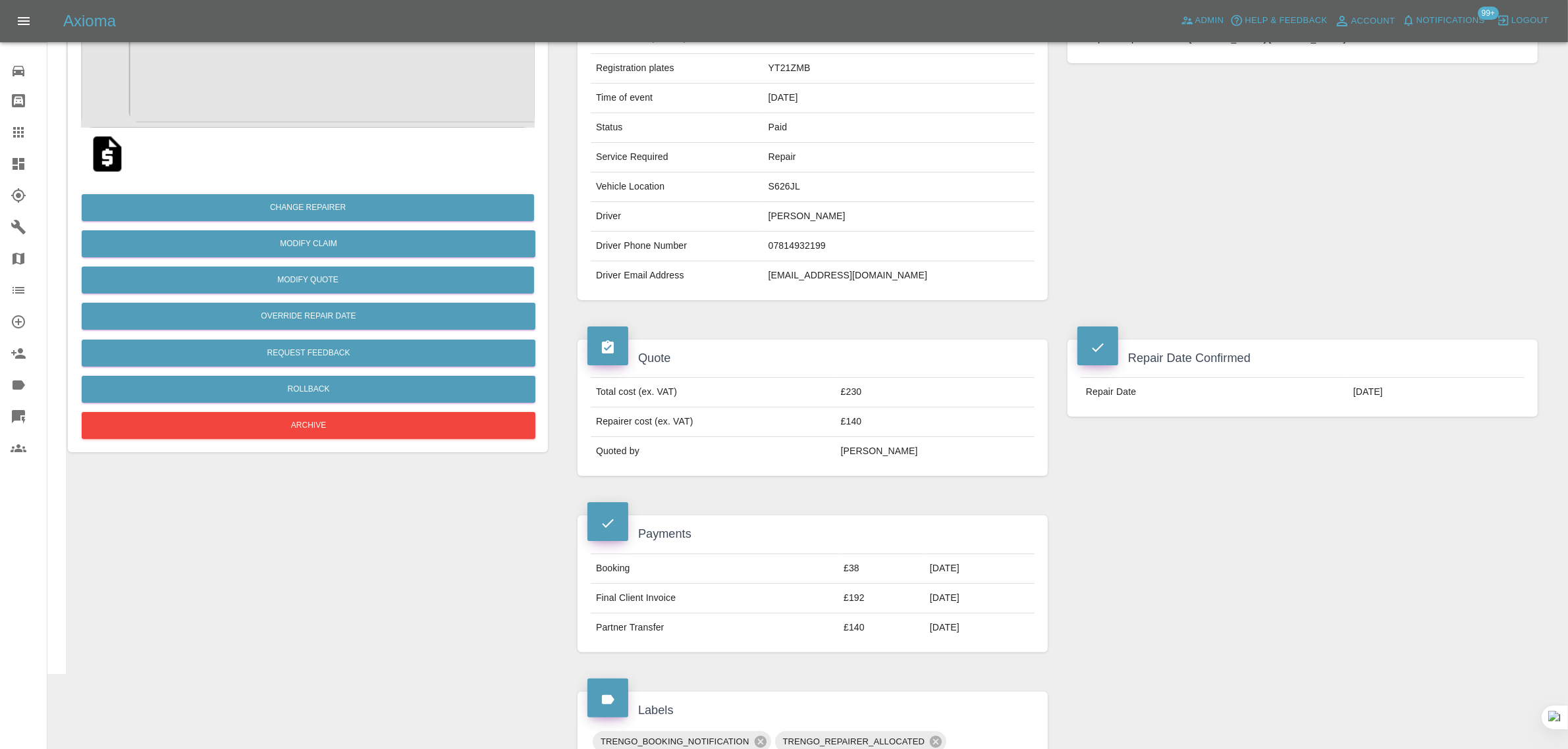
scroll to position [165, 0]
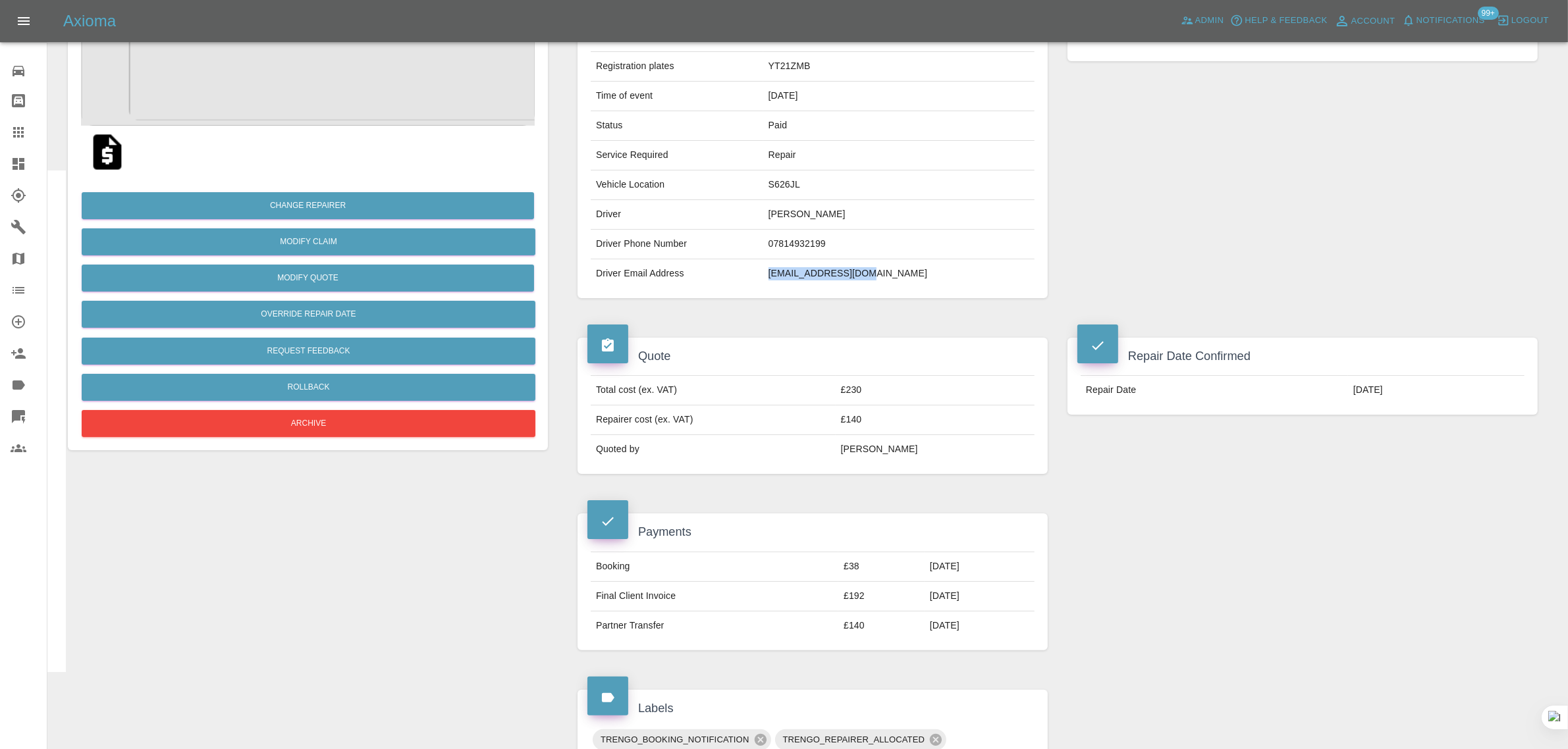
drag, startPoint x: 769, startPoint y: 281, endPoint x: 880, endPoint y: 280, distance: 111.0
click at [880, 280] on td "[EMAIL_ADDRESS][DOMAIN_NAME]" at bounding box center [899, 274] width 271 height 29
copy td "[EMAIL_ADDRESS][DOMAIN_NAME]"
